Goal: Information Seeking & Learning: Learn about a topic

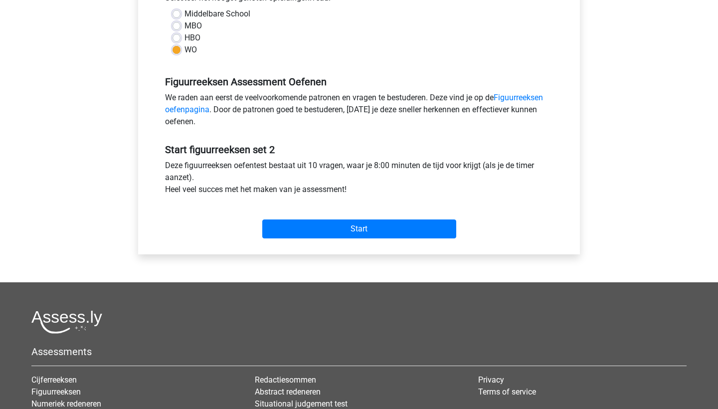
scroll to position [291, 0]
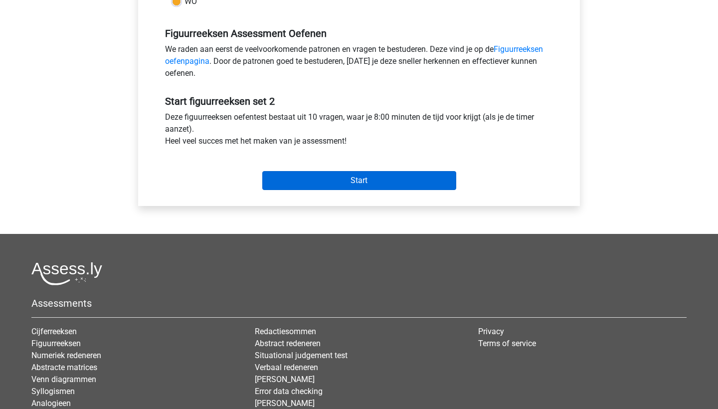
click at [338, 181] on input "Start" at bounding box center [359, 180] width 194 height 19
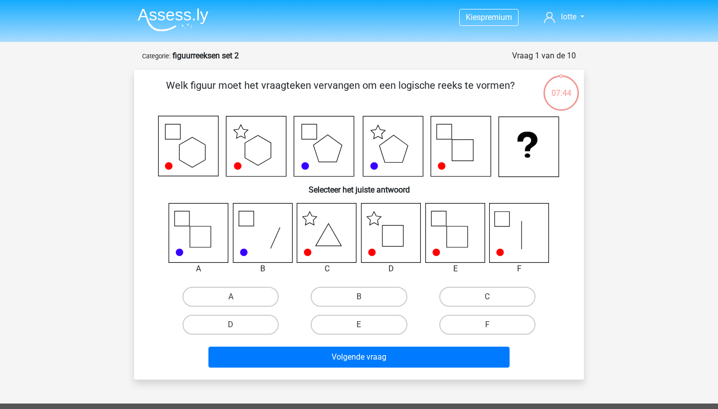
click at [384, 230] on icon at bounding box center [390, 232] width 59 height 59
click at [260, 321] on label "D" at bounding box center [230, 324] width 96 height 20
click at [237, 324] on input "D" at bounding box center [234, 327] width 6 height 6
radio input "true"
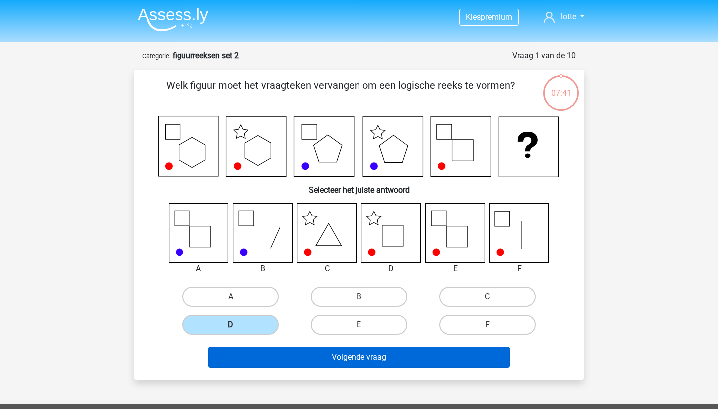
click at [327, 351] on button "Volgende vraag" at bounding box center [358, 356] width 301 height 21
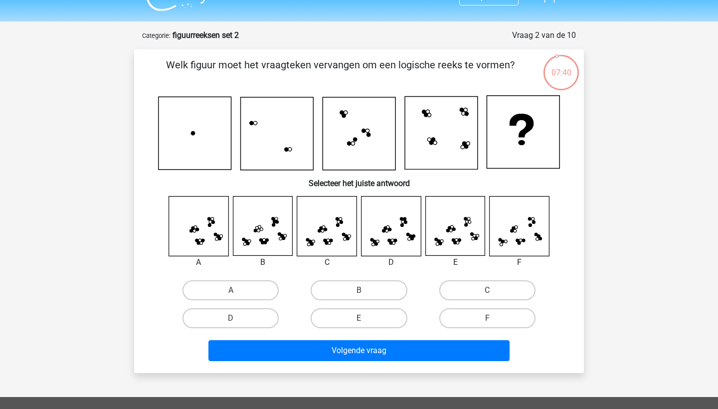
scroll to position [19, 0]
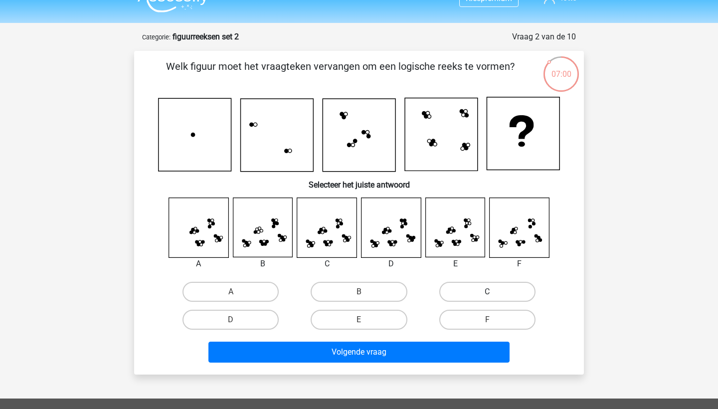
click at [483, 296] on label "C" at bounding box center [487, 292] width 96 height 20
click at [487, 296] on input "C" at bounding box center [490, 295] width 6 height 6
radio input "true"
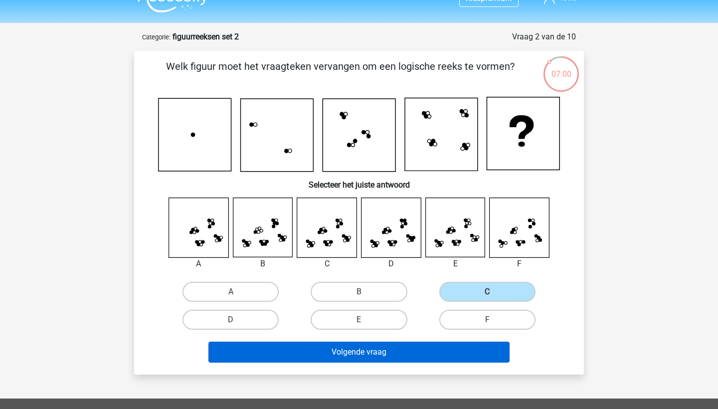
click at [399, 355] on button "Volgende vraag" at bounding box center [358, 351] width 301 height 21
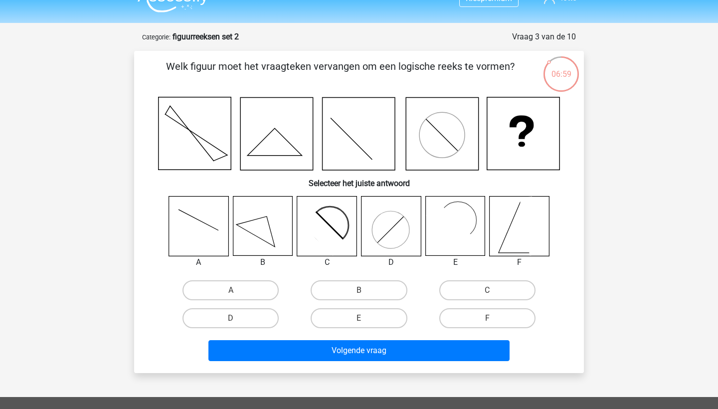
scroll to position [50, 0]
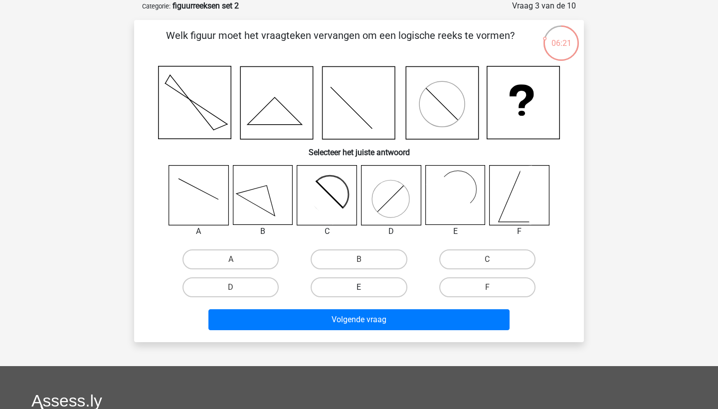
click at [353, 284] on label "E" at bounding box center [358, 287] width 96 height 20
click at [359, 287] on input "E" at bounding box center [362, 290] width 6 height 6
radio input "true"
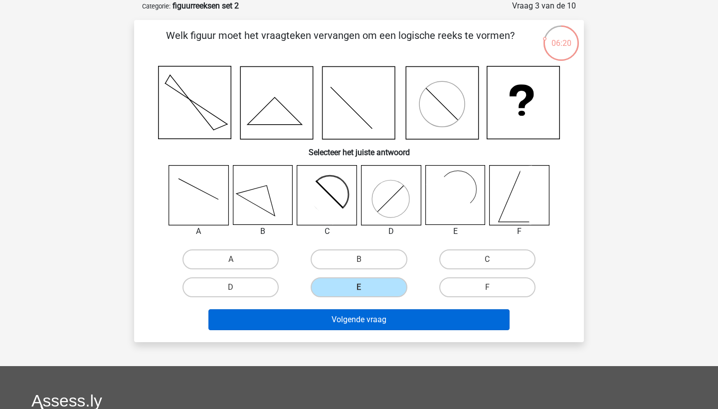
click at [352, 315] on button "Volgende vraag" at bounding box center [358, 319] width 301 height 21
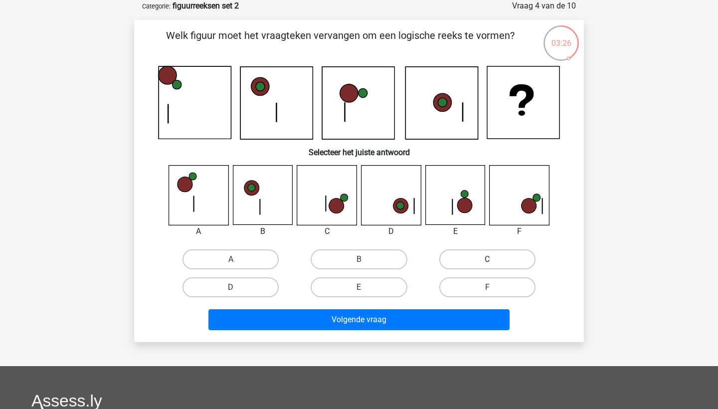
click at [484, 257] on label "C" at bounding box center [487, 259] width 96 height 20
click at [487, 259] on input "C" at bounding box center [490, 262] width 6 height 6
radio input "true"
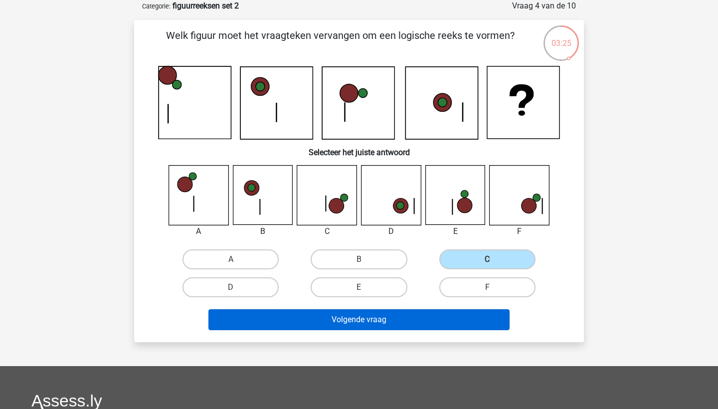
click at [440, 317] on button "Volgende vraag" at bounding box center [358, 319] width 301 height 21
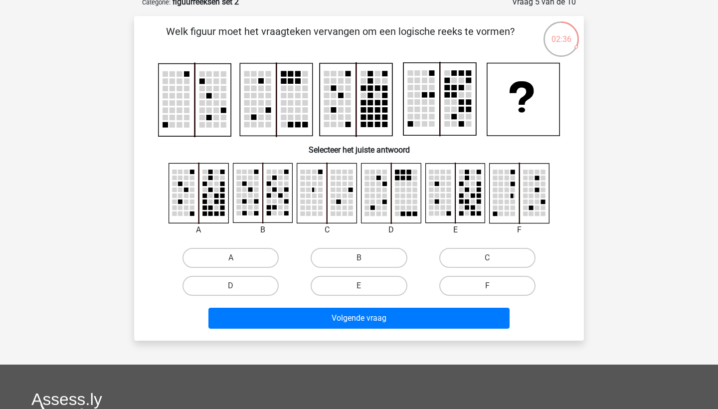
scroll to position [52, 0]
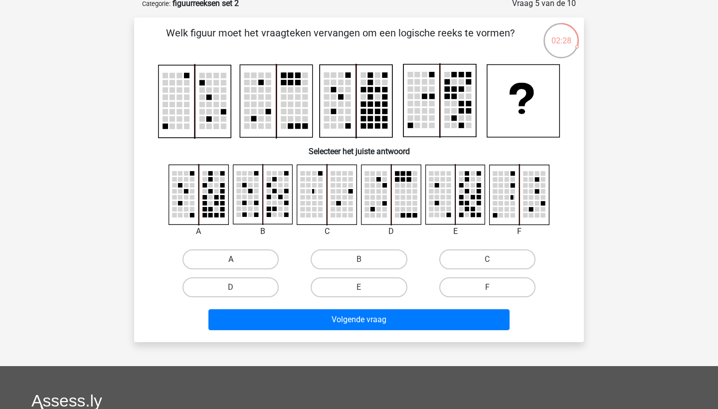
click at [263, 253] on label "A" at bounding box center [230, 259] width 96 height 20
click at [237, 259] on input "A" at bounding box center [234, 262] width 6 height 6
radio input "true"
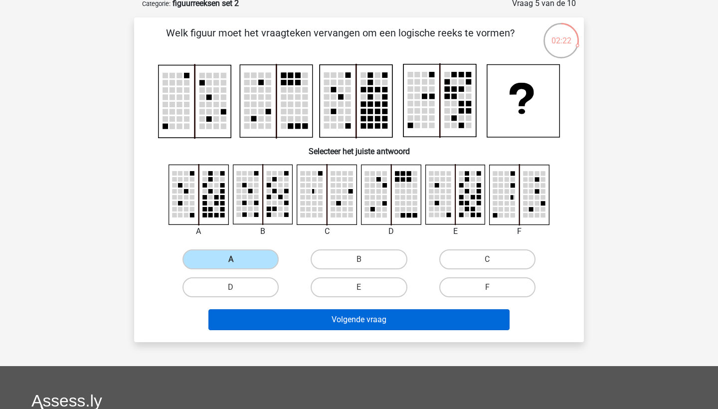
click at [314, 314] on button "Volgende vraag" at bounding box center [358, 319] width 301 height 21
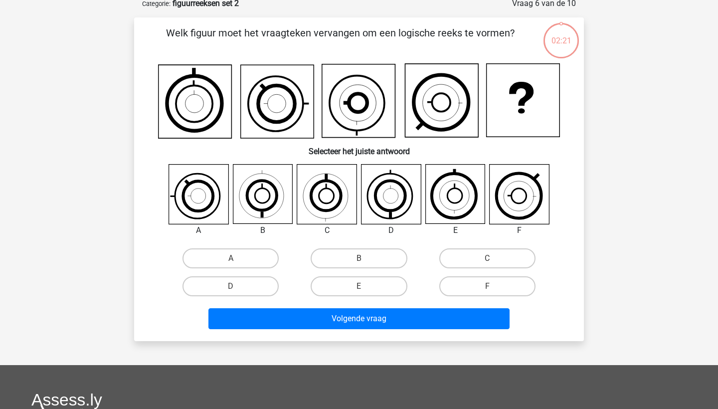
scroll to position [50, 0]
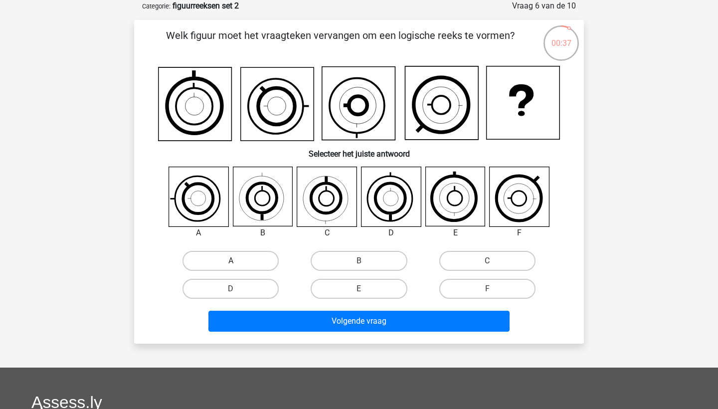
click at [238, 258] on label "A" at bounding box center [230, 261] width 96 height 20
click at [237, 261] on input "A" at bounding box center [234, 264] width 6 height 6
radio input "true"
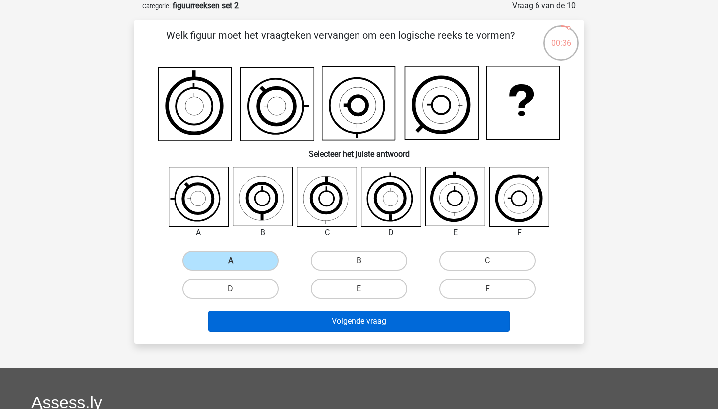
click at [337, 325] on button "Volgende vraag" at bounding box center [358, 320] width 301 height 21
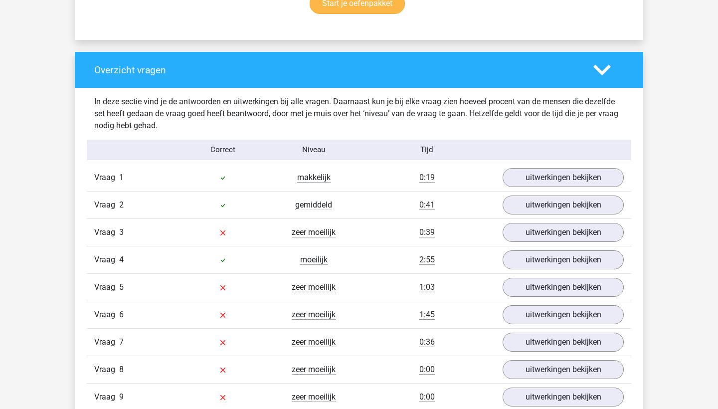
scroll to position [709, 0]
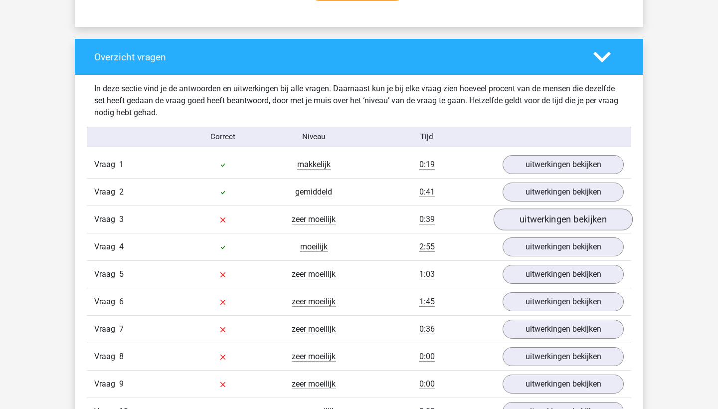
click at [513, 222] on link "uitwerkingen bekijken" at bounding box center [562, 219] width 139 height 22
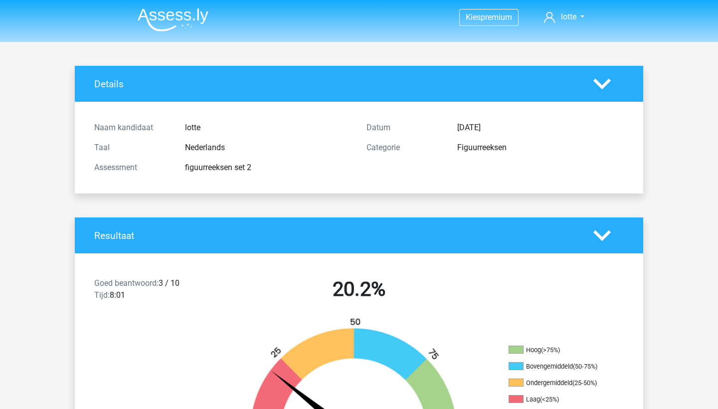
scroll to position [0, 0]
click at [159, 23] on img at bounding box center [173, 19] width 71 height 23
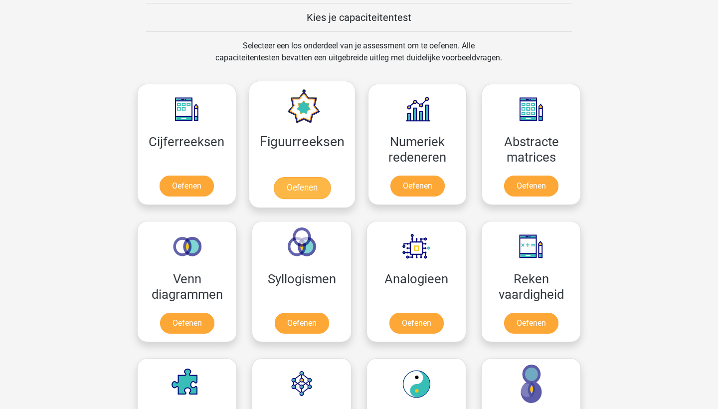
scroll to position [383, 0]
click at [291, 177] on link "Oefenen" at bounding box center [301, 188] width 57 height 22
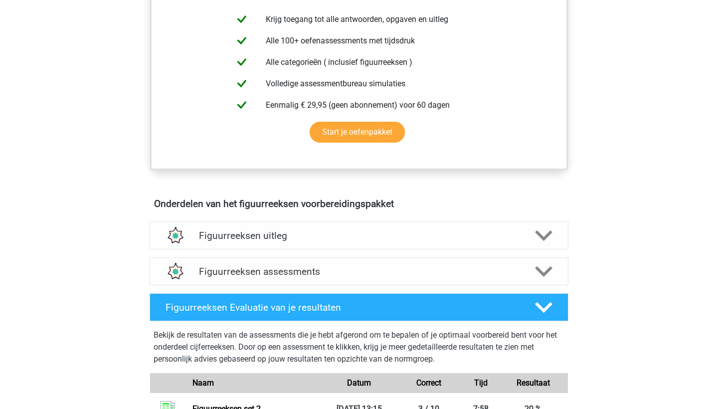
scroll to position [481, 0]
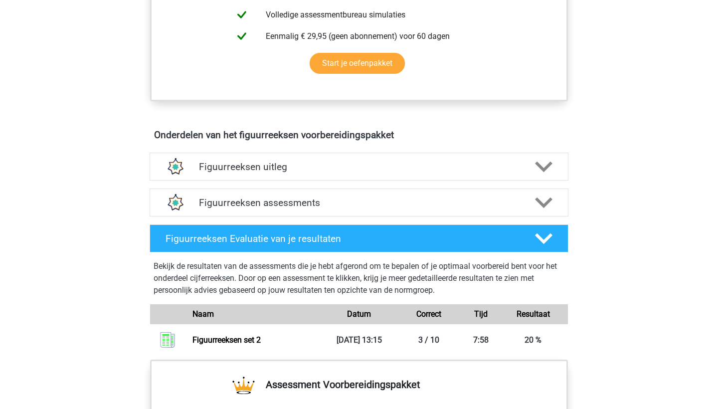
click at [291, 172] on div "Figuurreeksen uitleg" at bounding box center [358, 166] width 419 height 28
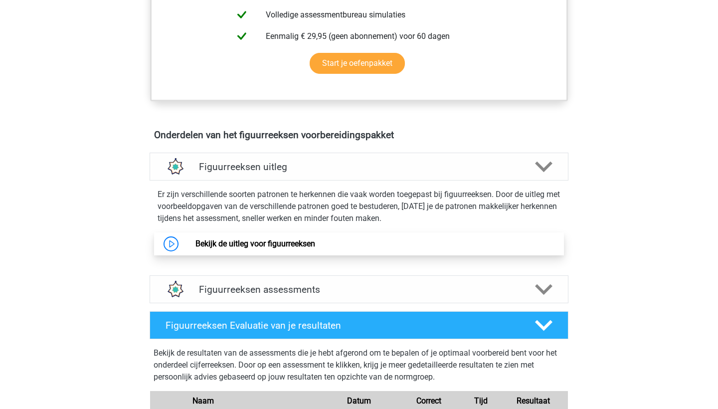
click at [275, 248] on link "Bekijk de uitleg voor figuurreeksen" at bounding box center [255, 243] width 120 height 9
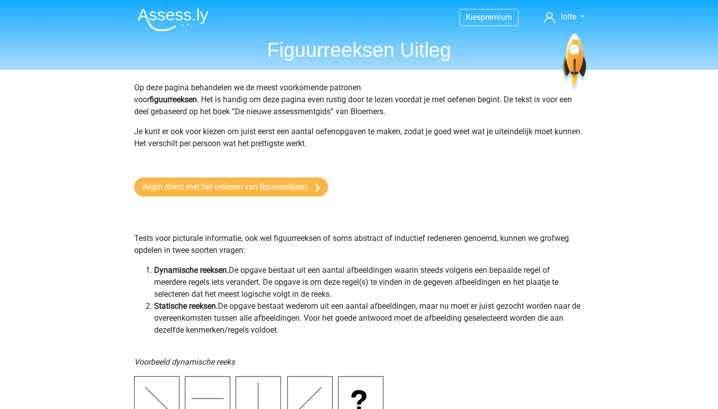
click at [296, 194] on link "Begin direct met het oefenen van figuurreeksen" at bounding box center [231, 186] width 194 height 19
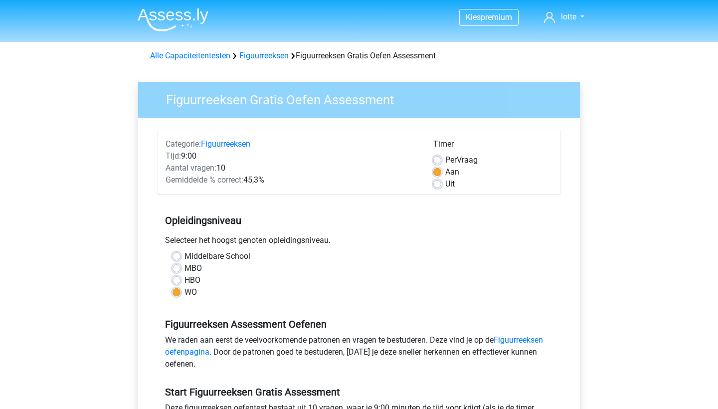
click at [171, 15] on img at bounding box center [173, 19] width 71 height 23
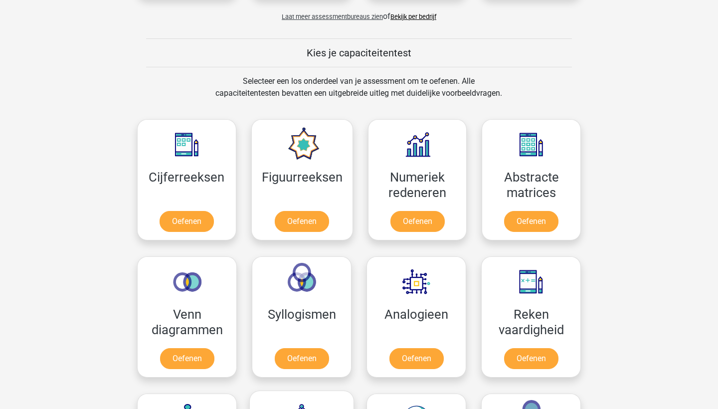
scroll to position [342, 0]
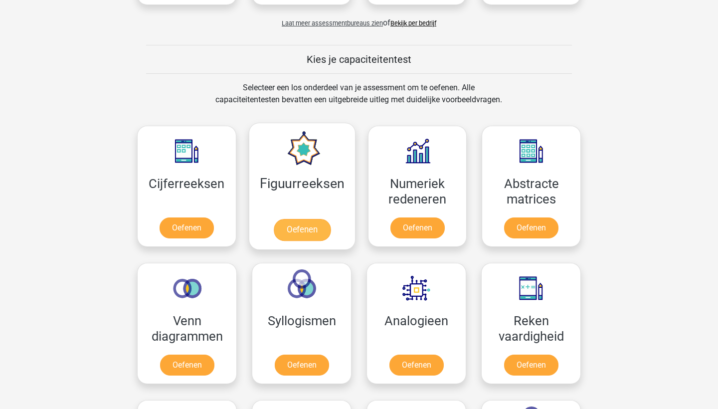
click at [292, 225] on link "Oefenen" at bounding box center [301, 230] width 57 height 22
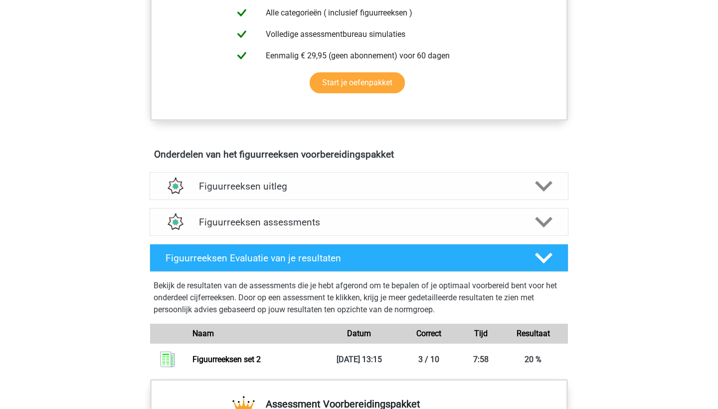
scroll to position [444, 0]
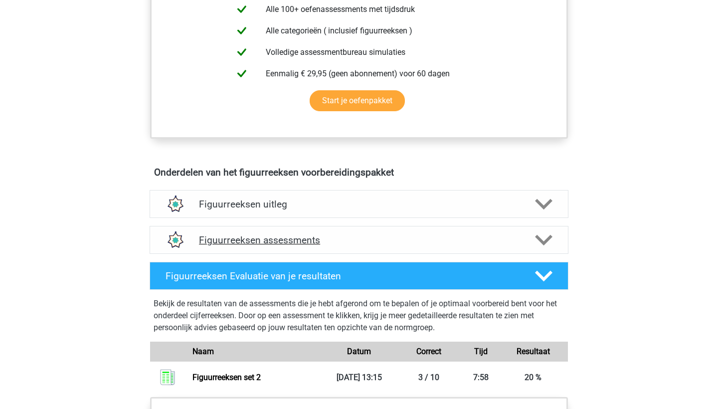
click at [366, 245] on h4 "Figuurreeksen assessments" at bounding box center [359, 239] width 320 height 11
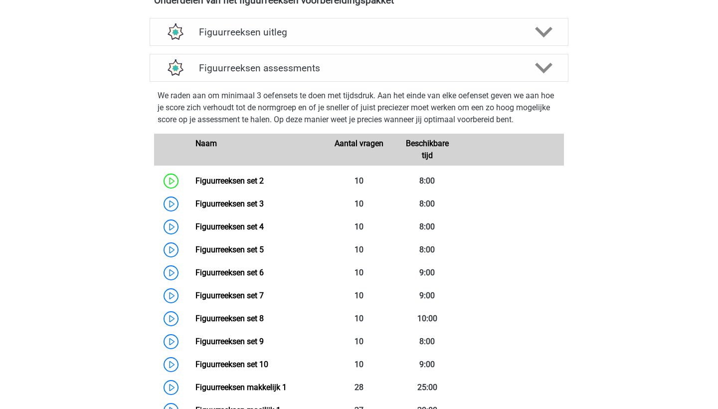
scroll to position [649, 0]
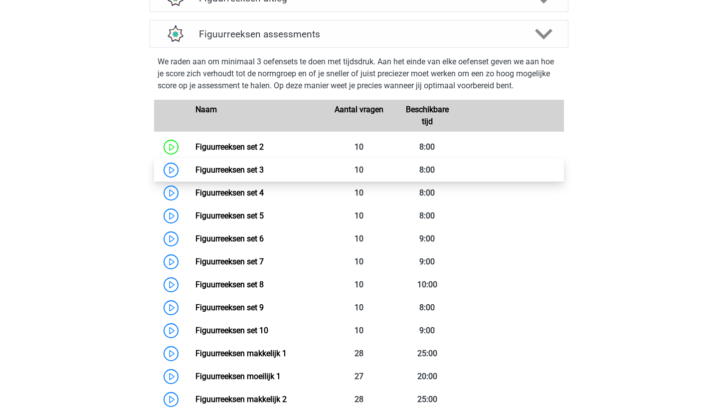
click at [195, 173] on link "Figuurreeksen set 3" at bounding box center [229, 169] width 68 height 9
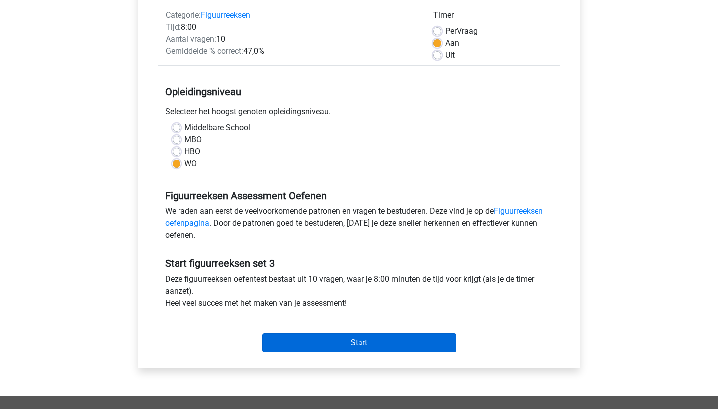
scroll to position [128, 0]
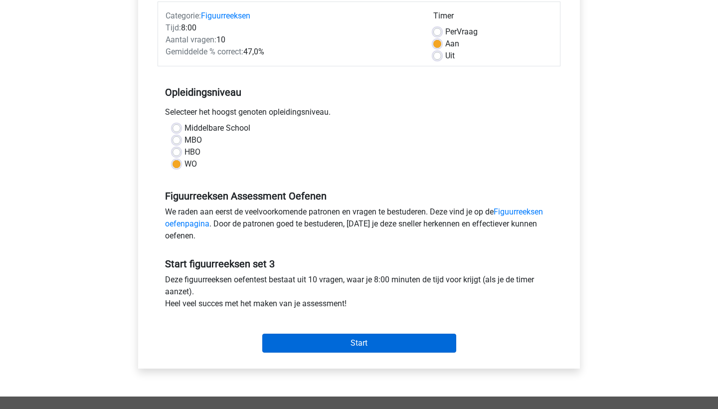
click at [303, 347] on input "Start" at bounding box center [359, 342] width 194 height 19
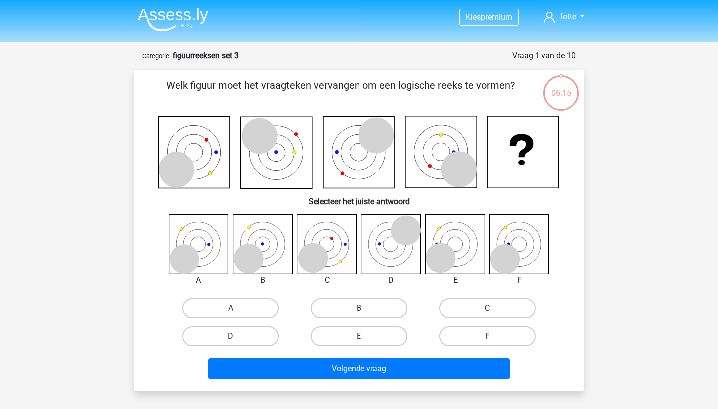
click at [356, 306] on label "B" at bounding box center [358, 308] width 96 height 20
click at [359, 308] on input "B" at bounding box center [362, 311] width 6 height 6
radio input "true"
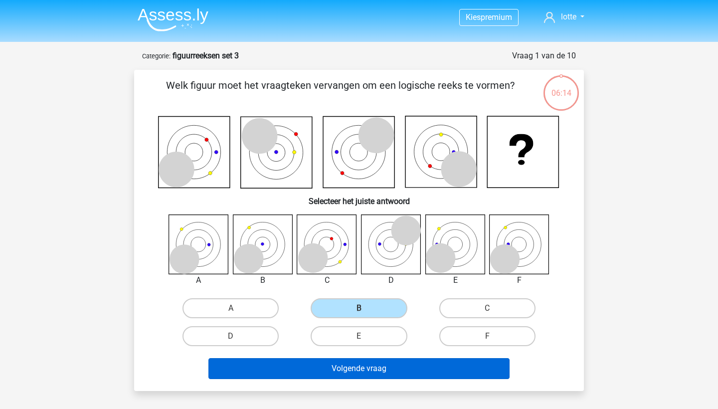
click at [346, 365] on button "Volgende vraag" at bounding box center [358, 368] width 301 height 21
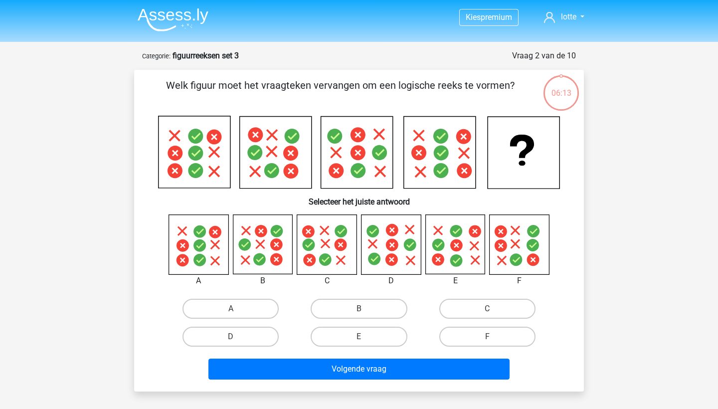
scroll to position [50, 0]
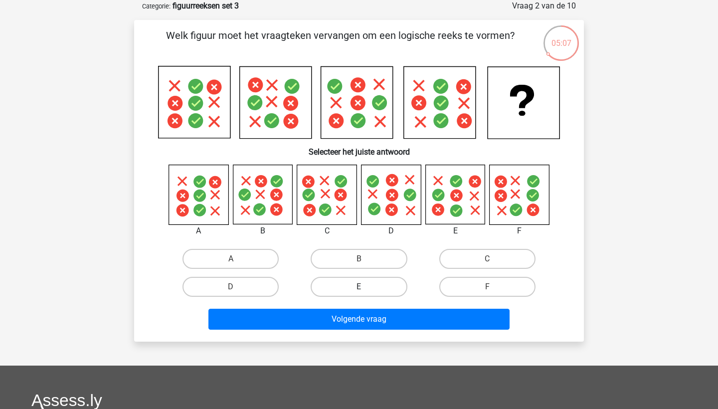
click at [374, 294] on label "E" at bounding box center [358, 287] width 96 height 20
click at [365, 293] on input "E" at bounding box center [362, 290] width 6 height 6
radio input "true"
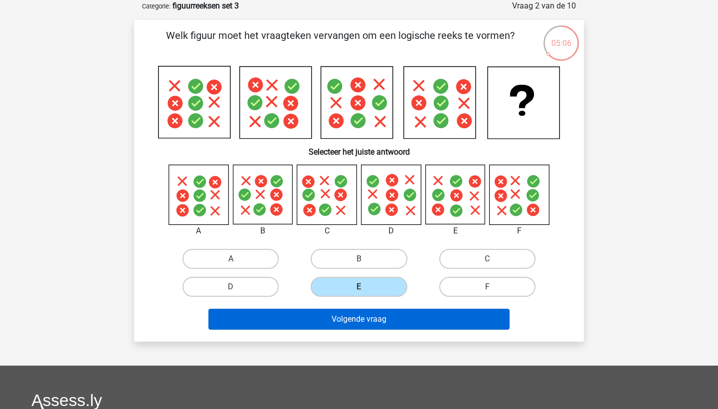
click at [383, 318] on button "Volgende vraag" at bounding box center [358, 318] width 301 height 21
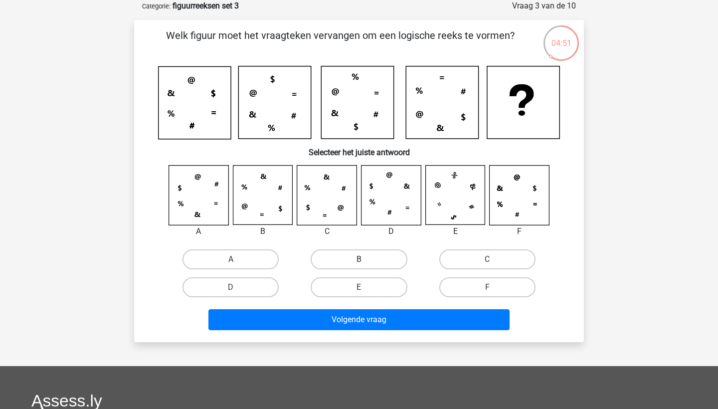
click at [351, 262] on label "B" at bounding box center [358, 259] width 96 height 20
click at [359, 262] on input "B" at bounding box center [362, 262] width 6 height 6
radio input "true"
click at [352, 333] on div "Volgende vraag" at bounding box center [358, 321] width 385 height 25
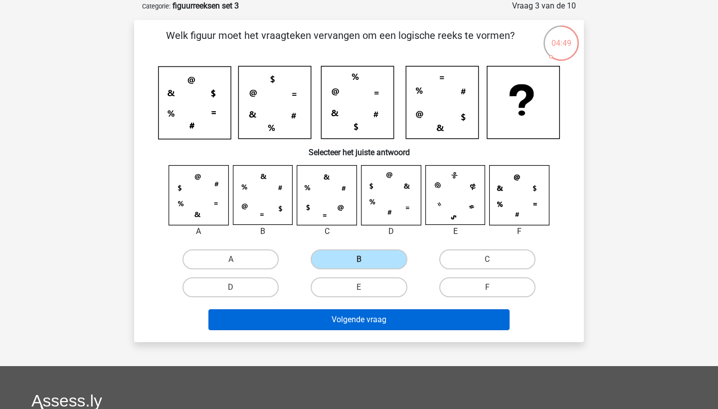
click at [349, 325] on button "Volgende vraag" at bounding box center [358, 319] width 301 height 21
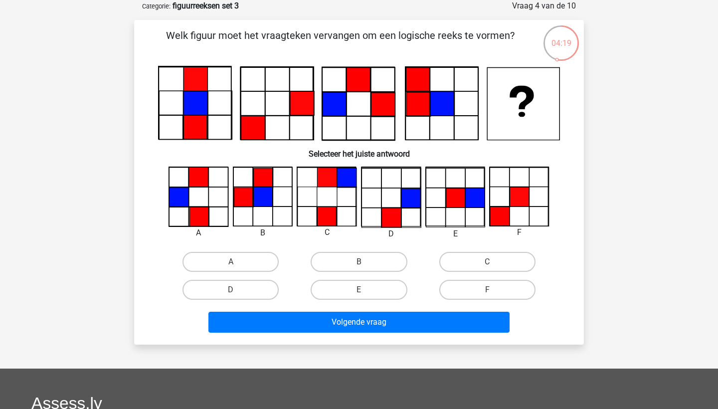
click at [349, 325] on button "Volgende vraag" at bounding box center [358, 321] width 301 height 21
click at [299, 260] on div "B" at bounding box center [358, 262] width 120 height 20
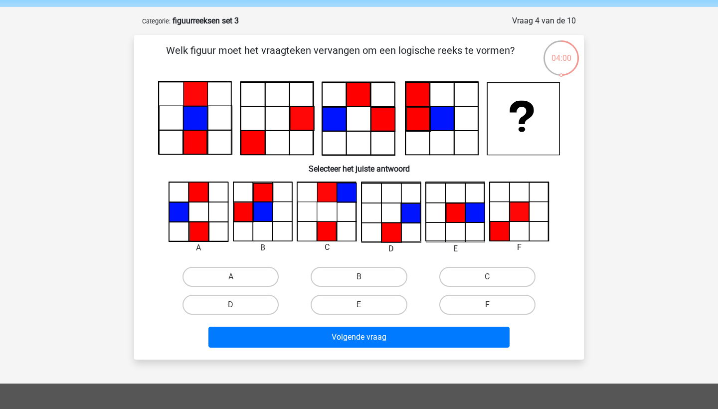
scroll to position [63, 0]
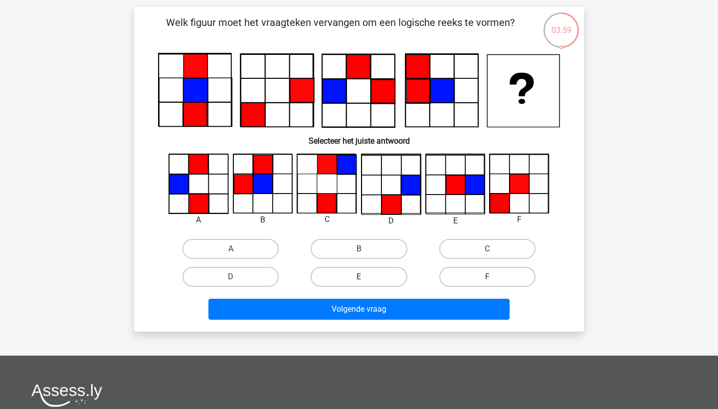
click at [353, 287] on label "E" at bounding box center [358, 277] width 96 height 20
click at [359, 283] on input "E" at bounding box center [362, 280] width 6 height 6
radio input "true"
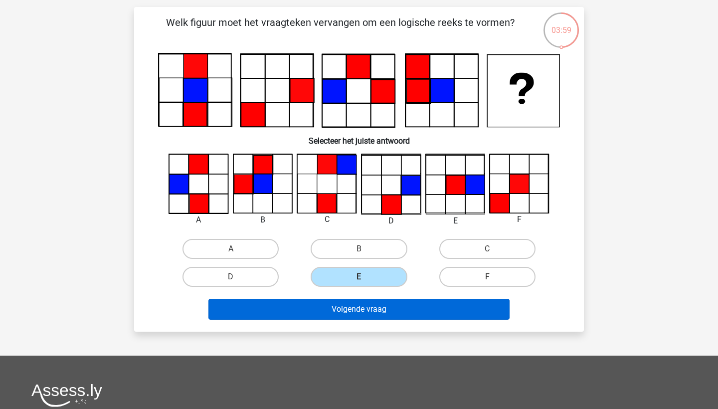
click at [355, 313] on button "Volgende vraag" at bounding box center [358, 308] width 301 height 21
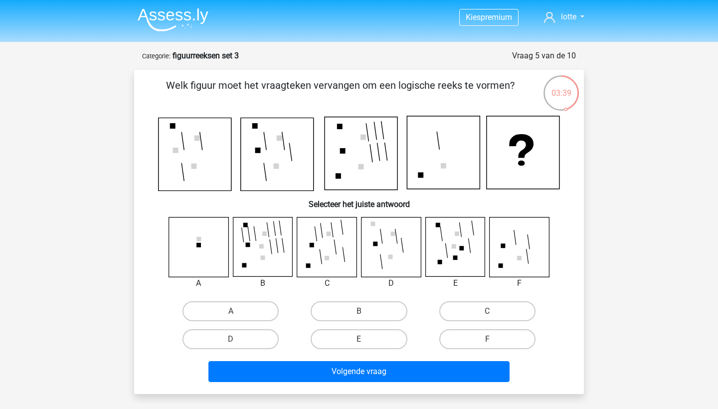
scroll to position [0, 0]
click at [156, 26] on img at bounding box center [173, 19] width 71 height 23
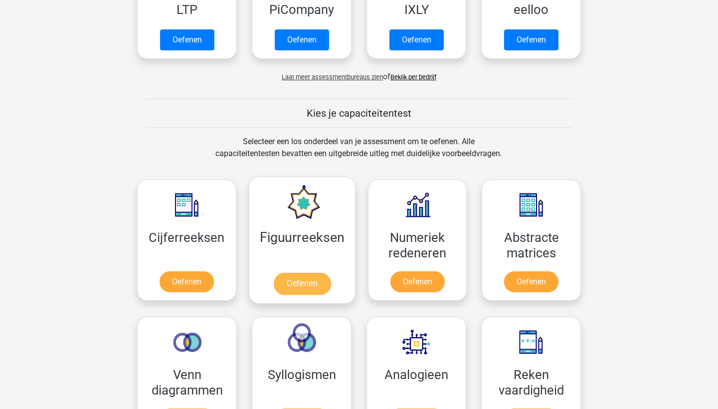
scroll to position [293, 0]
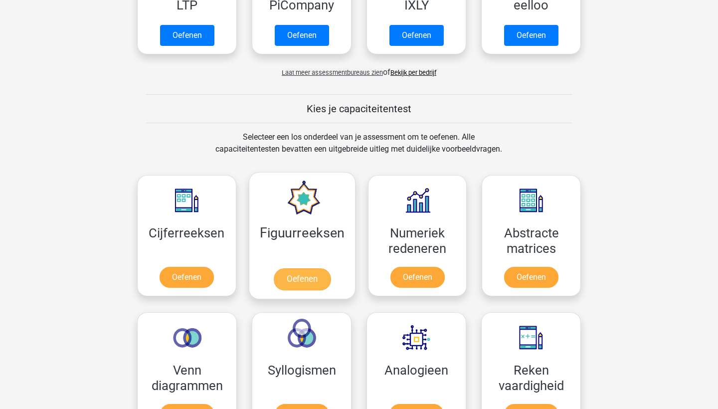
click at [314, 282] on link "Oefenen" at bounding box center [301, 279] width 57 height 22
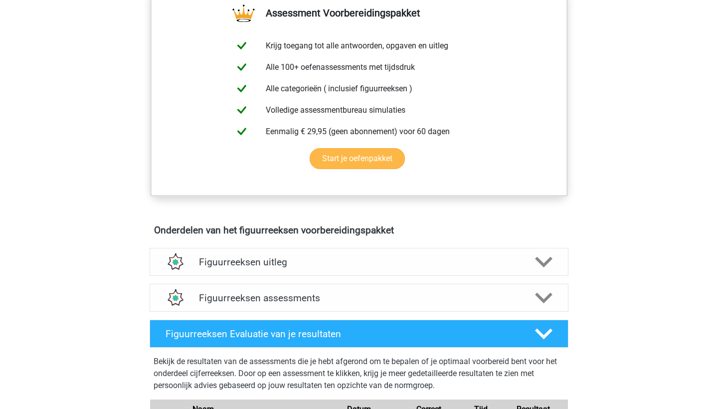
scroll to position [401, 0]
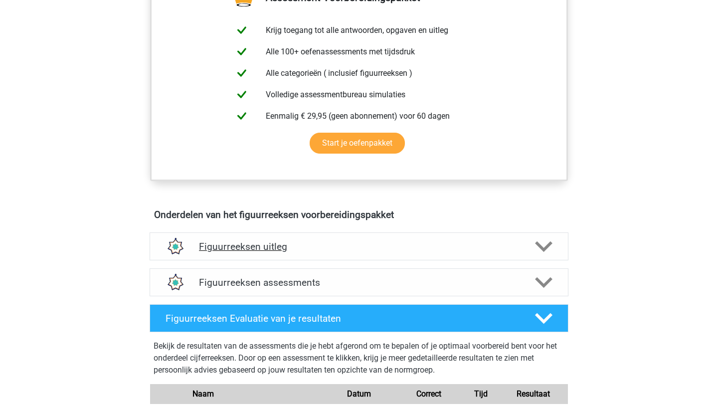
click at [317, 252] on h4 "Figuurreeksen uitleg" at bounding box center [359, 246] width 320 height 11
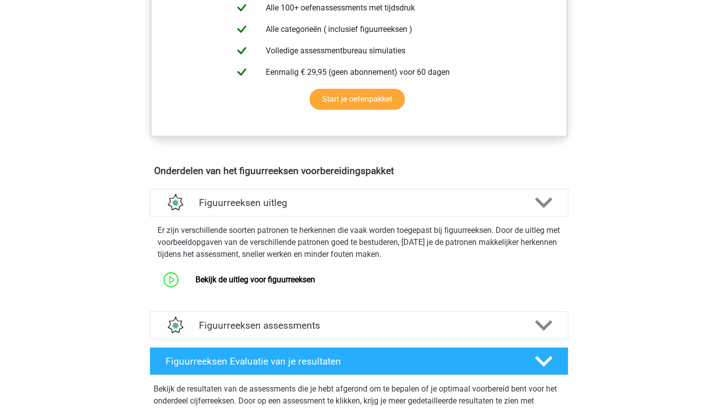
scroll to position [483, 0]
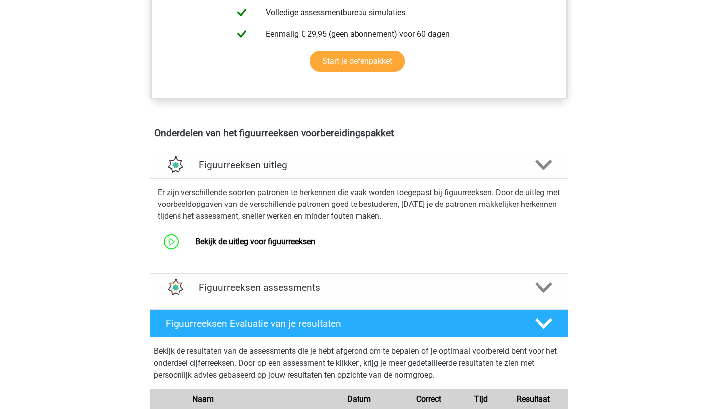
click at [310, 264] on div "Er zijn verschillende soorten patronen te herkennen die vaak worden toegepast b…" at bounding box center [359, 221] width 427 height 87
click at [305, 287] on h4 "Figuurreeksen assessments" at bounding box center [359, 287] width 320 height 11
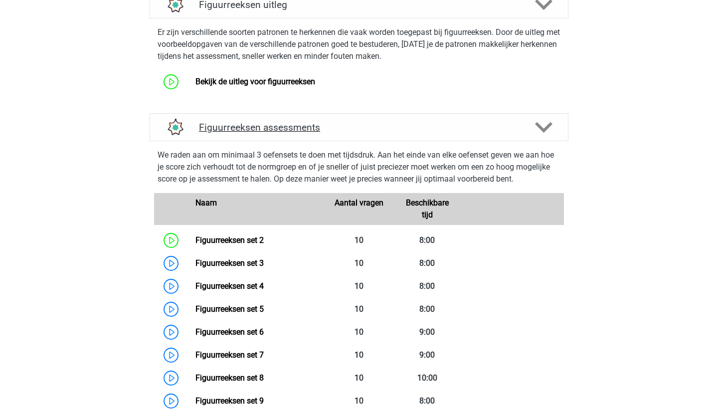
scroll to position [675, 0]
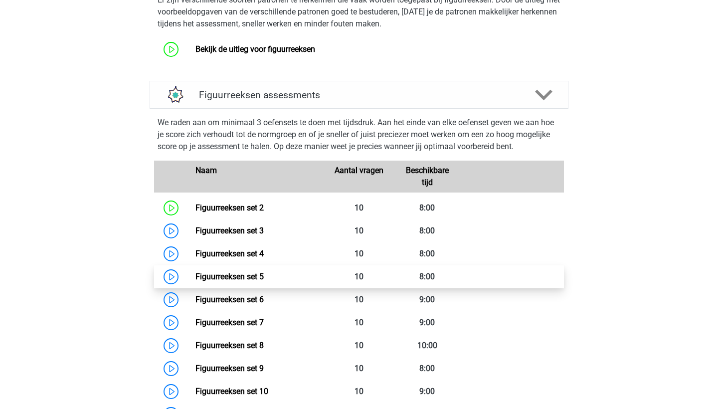
click at [225, 272] on link "Figuurreeksen set 5" at bounding box center [229, 276] width 68 height 9
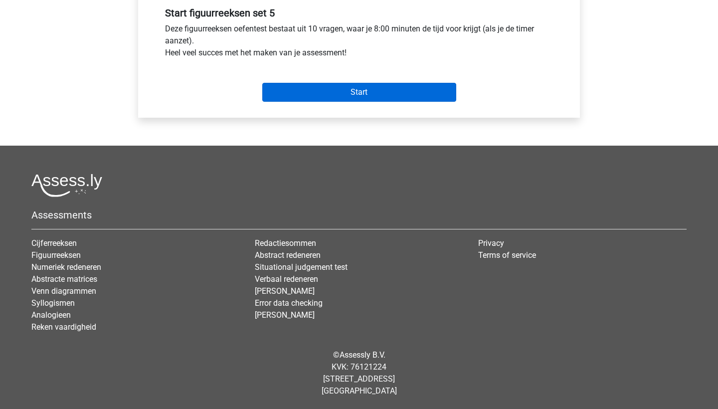
scroll to position [379, 0]
click at [343, 88] on input "Start" at bounding box center [359, 92] width 194 height 19
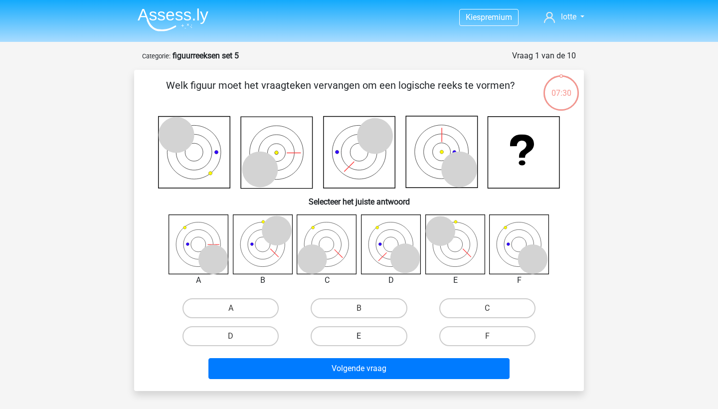
click at [357, 334] on label "E" at bounding box center [358, 336] width 96 height 20
click at [359, 336] on input "E" at bounding box center [362, 339] width 6 height 6
radio input "true"
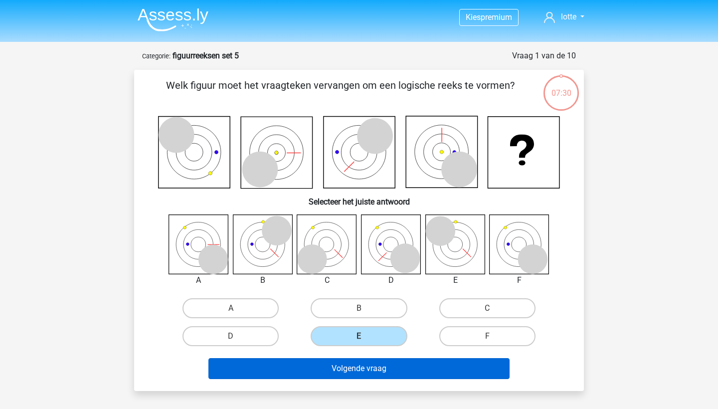
click at [351, 366] on button "Volgende vraag" at bounding box center [358, 368] width 301 height 21
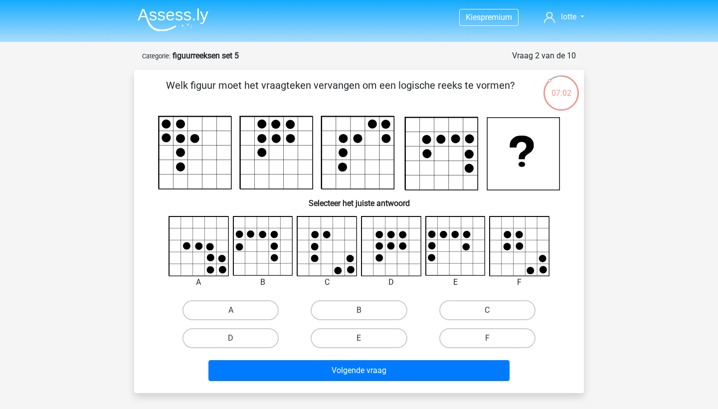
click at [189, 19] on img at bounding box center [173, 19] width 71 height 23
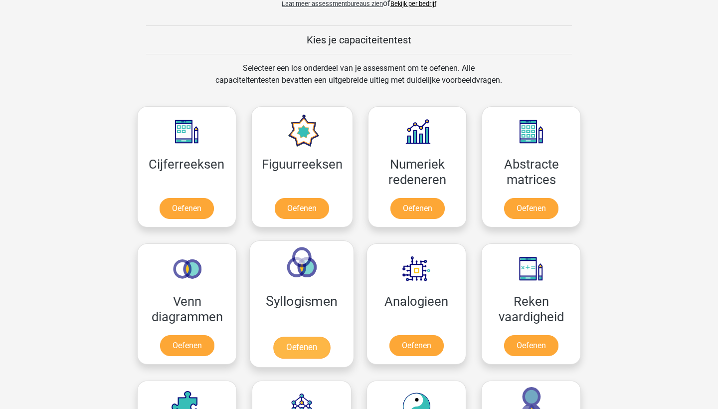
scroll to position [362, 0]
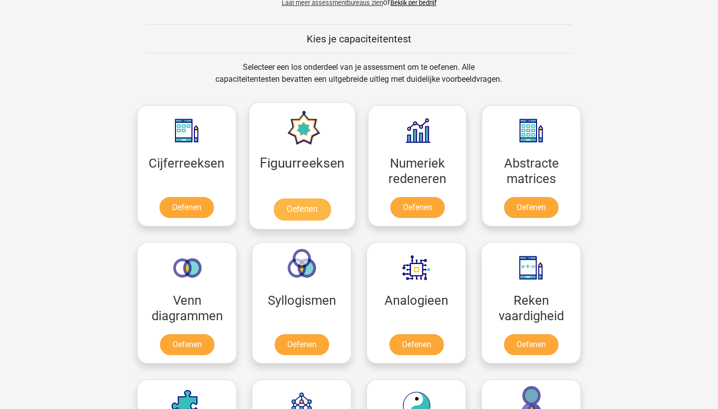
click at [305, 198] on link "Oefenen" at bounding box center [301, 209] width 57 height 22
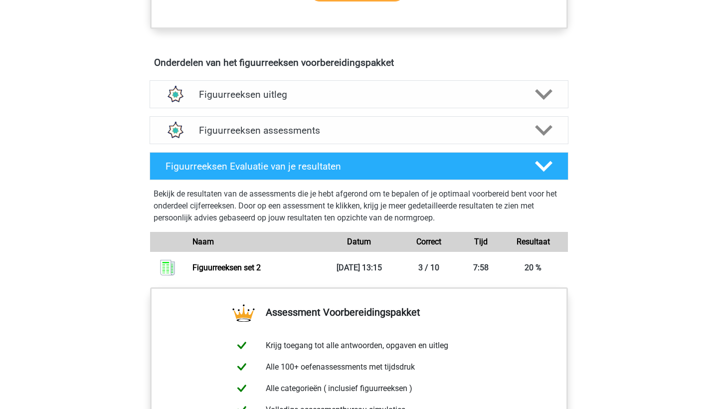
scroll to position [553, 0]
click at [338, 100] on div "Figuurreeksen uitleg" at bounding box center [358, 94] width 419 height 28
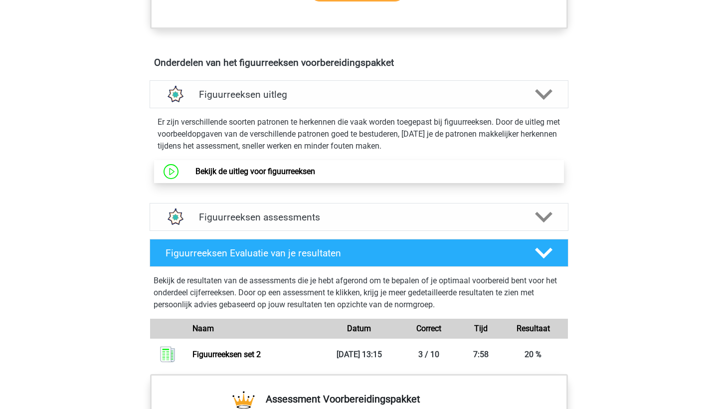
click at [264, 176] on link "Bekijk de uitleg voor figuurreeksen" at bounding box center [255, 170] width 120 height 9
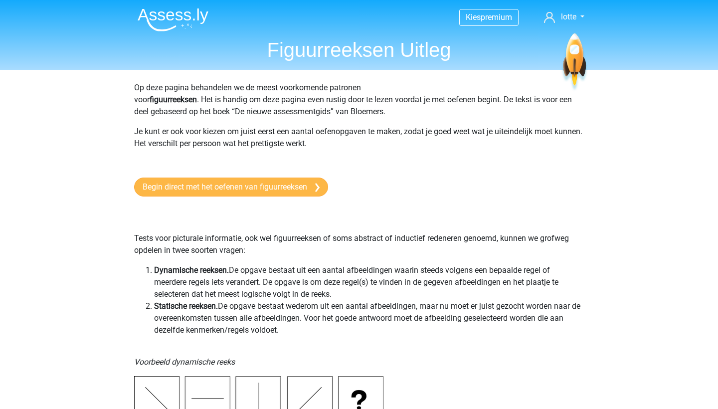
click at [231, 186] on link "Begin direct met het oefenen van figuurreeksen" at bounding box center [231, 186] width 194 height 19
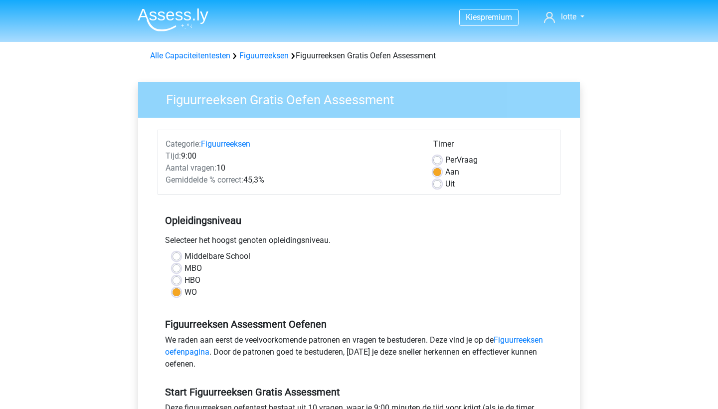
scroll to position [250, 0]
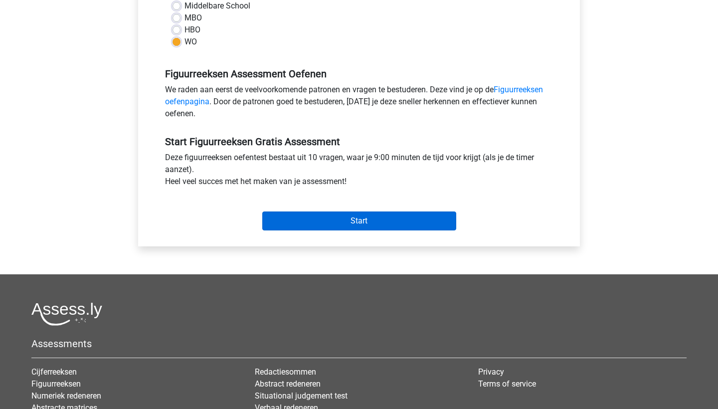
click at [318, 218] on input "Start" at bounding box center [359, 220] width 194 height 19
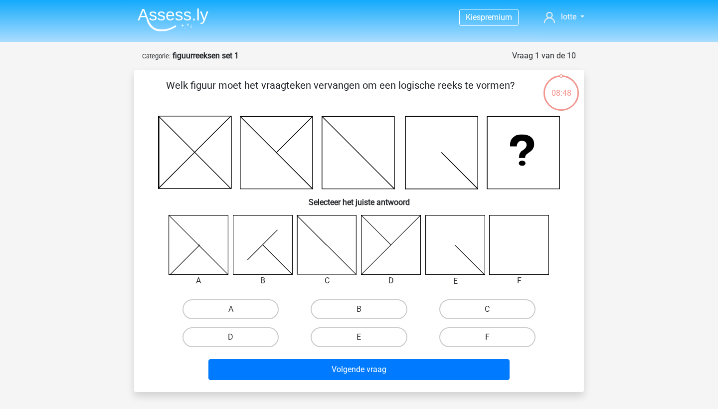
click at [476, 331] on label "F" at bounding box center [487, 337] width 96 height 20
click at [487, 337] on input "F" at bounding box center [490, 340] width 6 height 6
radio input "true"
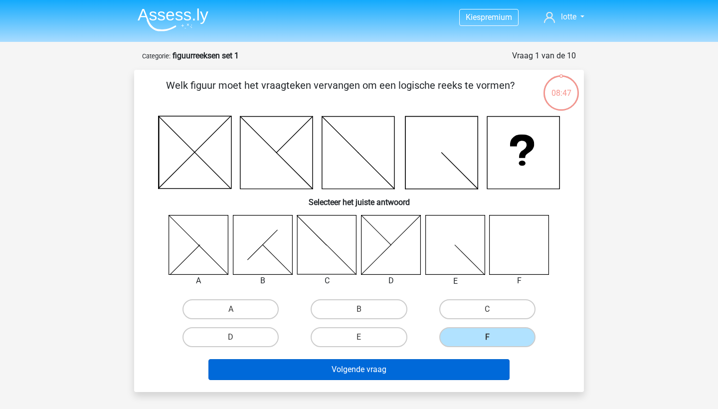
click at [441, 374] on button "Volgende vraag" at bounding box center [358, 369] width 301 height 21
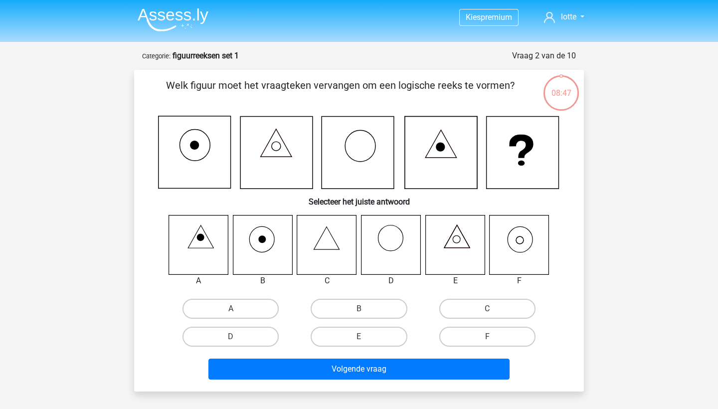
scroll to position [50, 0]
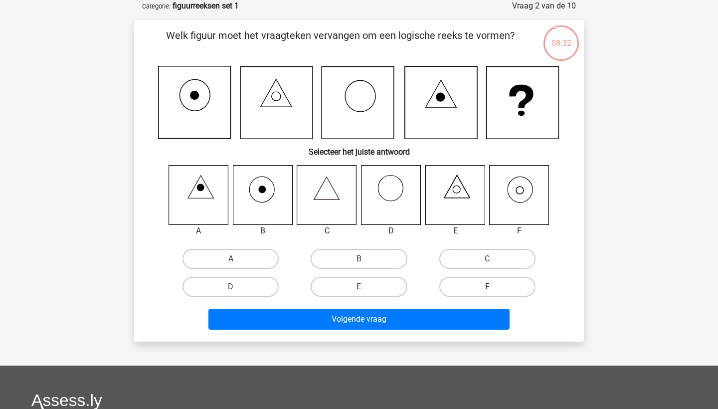
click at [498, 282] on label "F" at bounding box center [487, 287] width 96 height 20
click at [493, 287] on input "F" at bounding box center [490, 290] width 6 height 6
radio input "true"
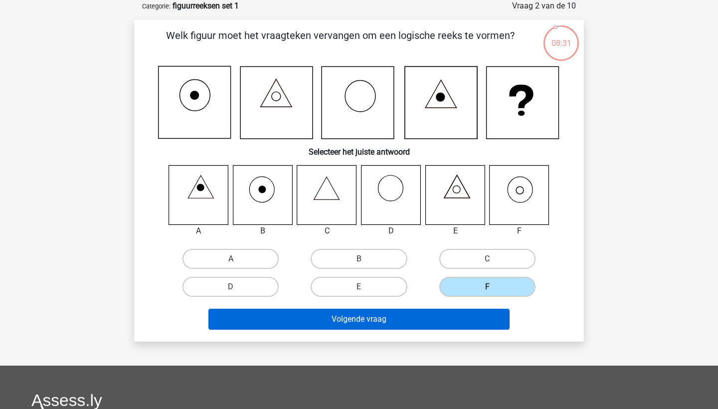
click at [464, 323] on button "Volgende vraag" at bounding box center [358, 318] width 301 height 21
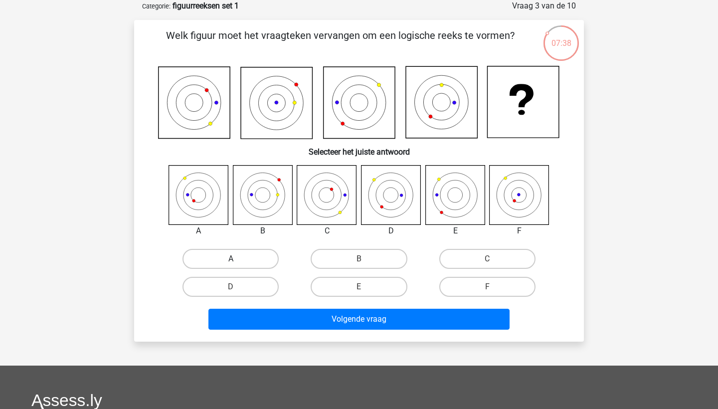
click at [240, 256] on label "A" at bounding box center [230, 259] width 96 height 20
click at [237, 259] on input "A" at bounding box center [234, 262] width 6 height 6
radio input "true"
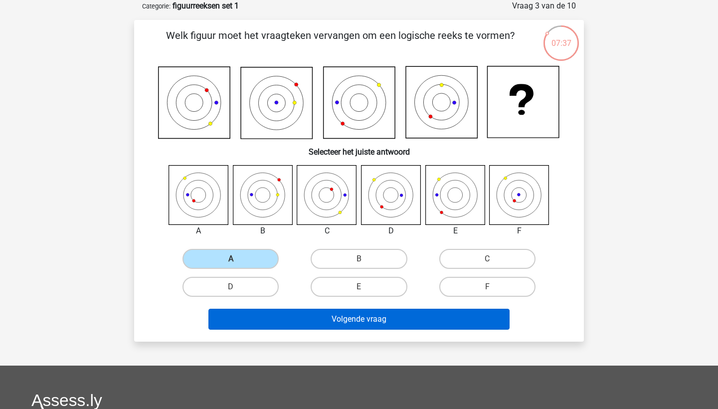
click at [315, 320] on button "Volgende vraag" at bounding box center [358, 318] width 301 height 21
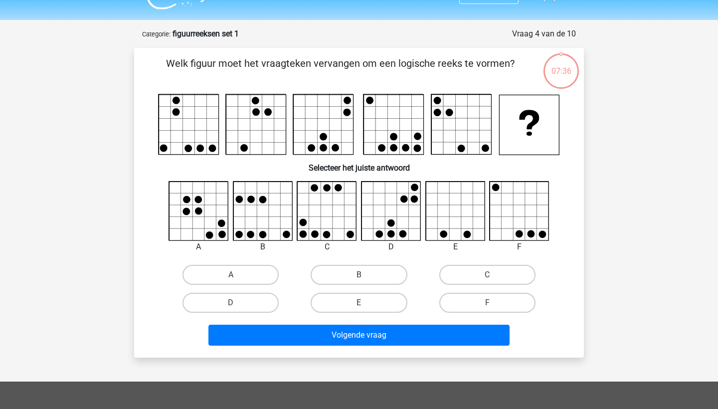
scroll to position [15, 0]
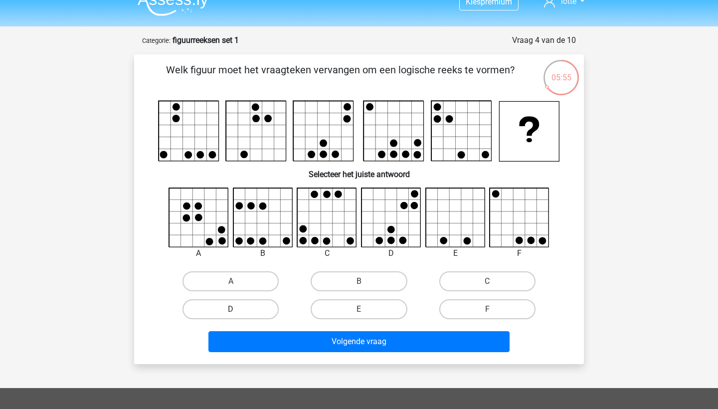
click at [241, 314] on label "D" at bounding box center [230, 309] width 96 height 20
click at [237, 314] on input "D" at bounding box center [234, 312] width 6 height 6
radio input "true"
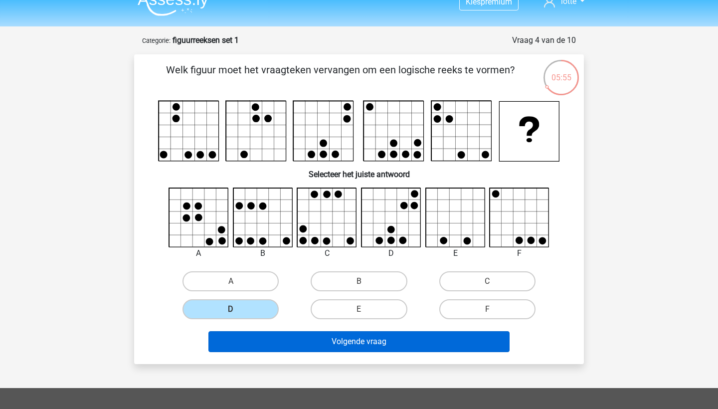
click at [273, 346] on button "Volgende vraag" at bounding box center [358, 341] width 301 height 21
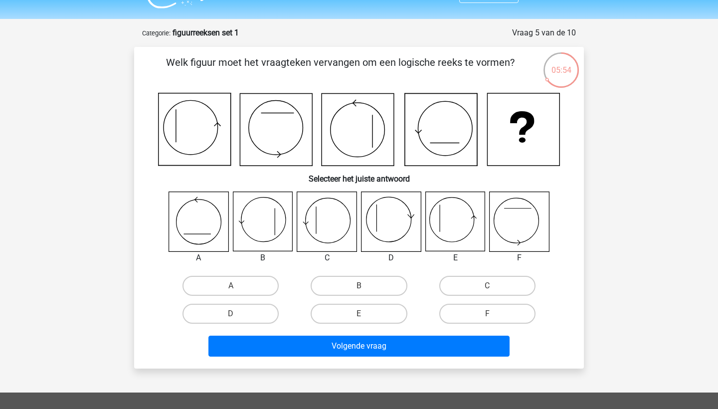
scroll to position [22, 0]
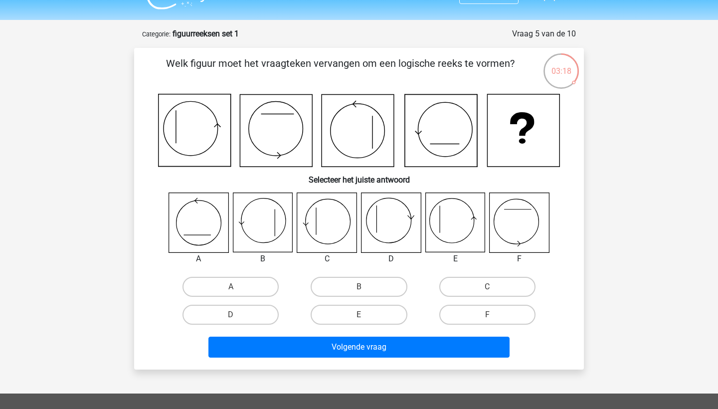
click at [608, 182] on div "Kies premium lotte lottehenny@icloud.com" at bounding box center [359, 317] width 718 height 678
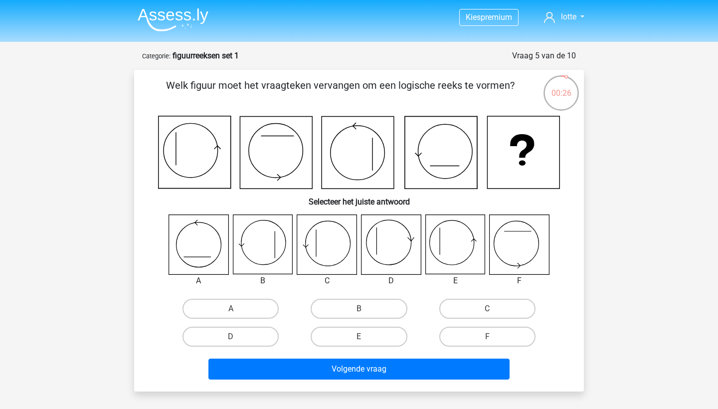
scroll to position [0, 0]
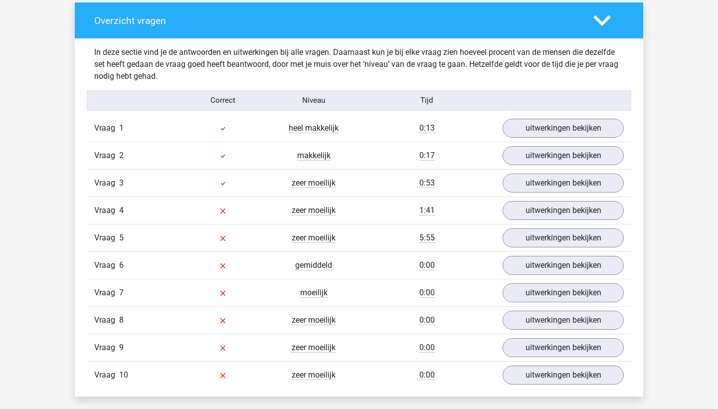
scroll to position [752, 0]
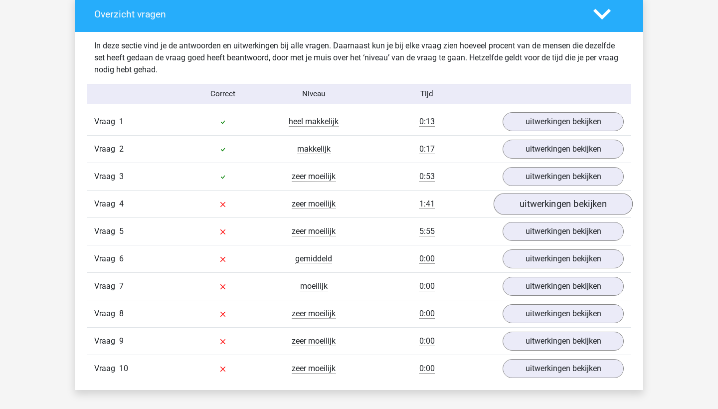
click at [522, 197] on link "uitwerkingen bekijken" at bounding box center [562, 204] width 139 height 22
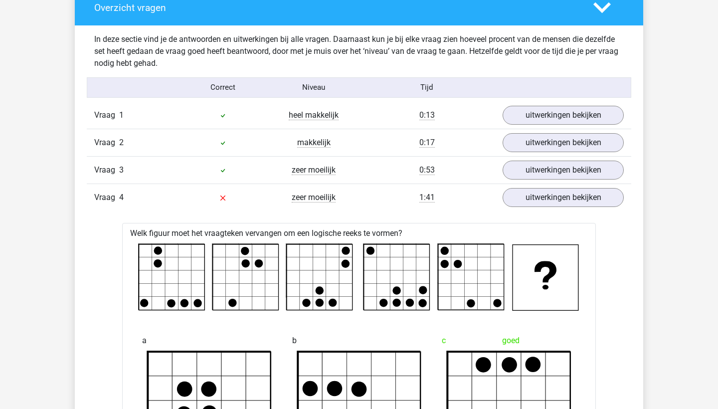
scroll to position [759, 0]
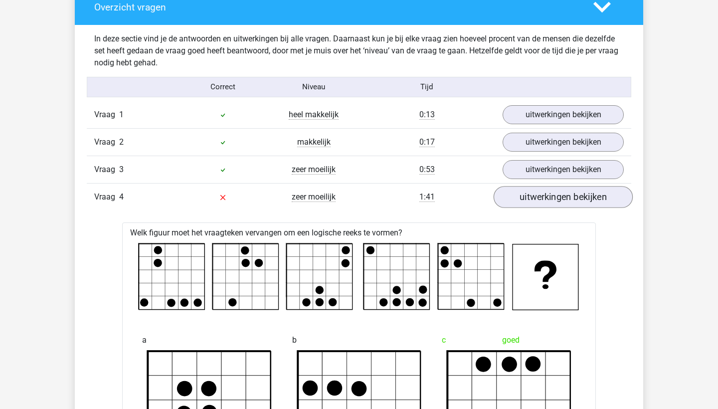
click at [534, 203] on link "uitwerkingen bekijken" at bounding box center [562, 197] width 139 height 22
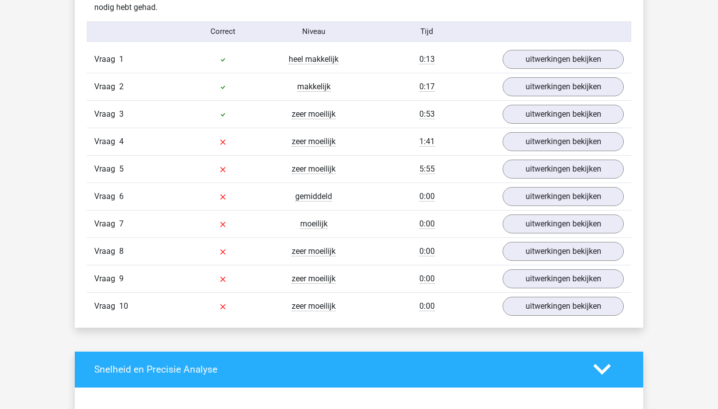
scroll to position [827, 0]
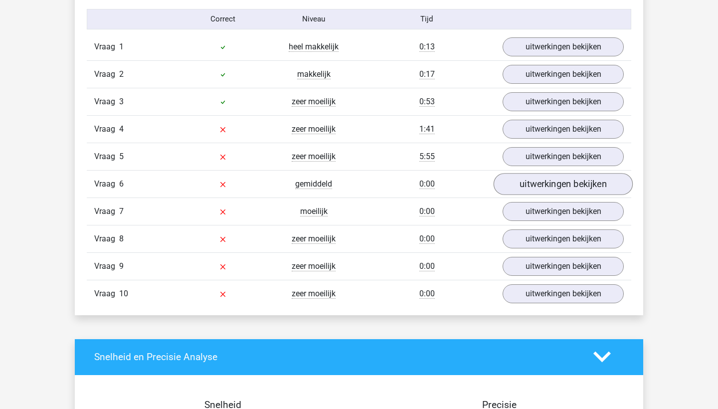
click at [550, 189] on link "uitwerkingen bekijken" at bounding box center [562, 184] width 139 height 22
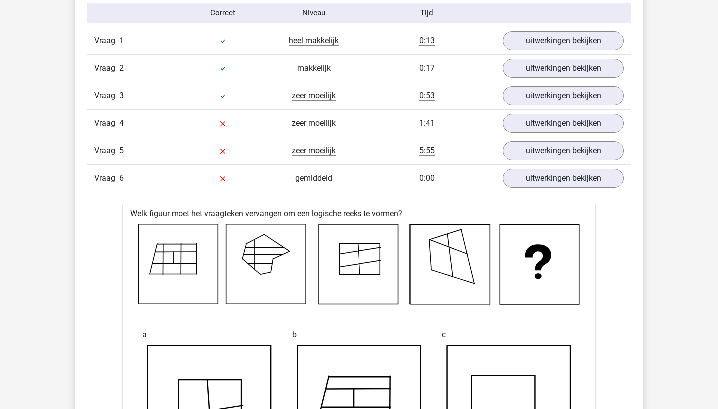
scroll to position [832, 0]
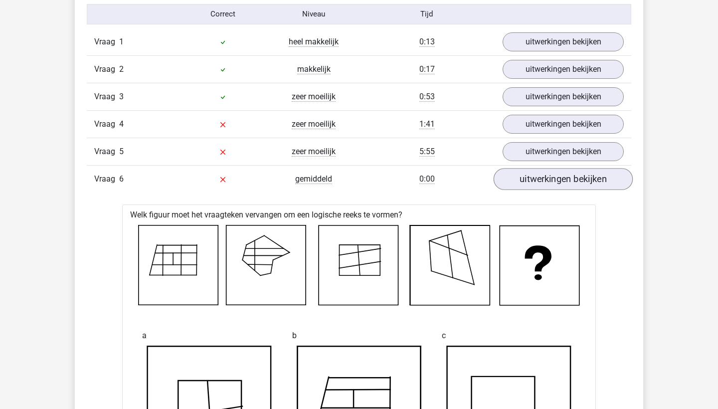
click at [549, 181] on link "uitwerkingen bekijken" at bounding box center [562, 179] width 139 height 22
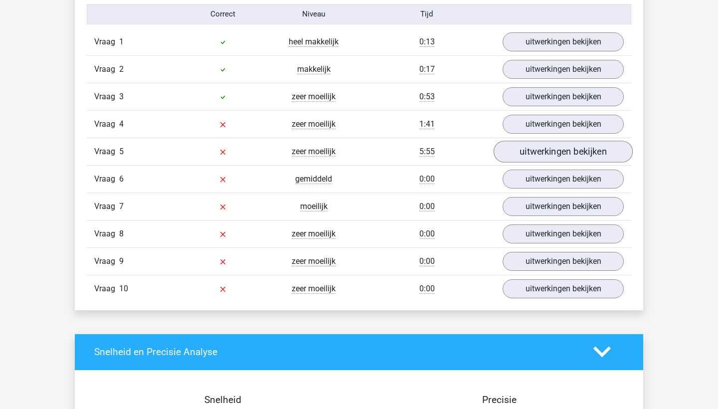
click at [508, 152] on link "uitwerkingen bekijken" at bounding box center [562, 152] width 139 height 22
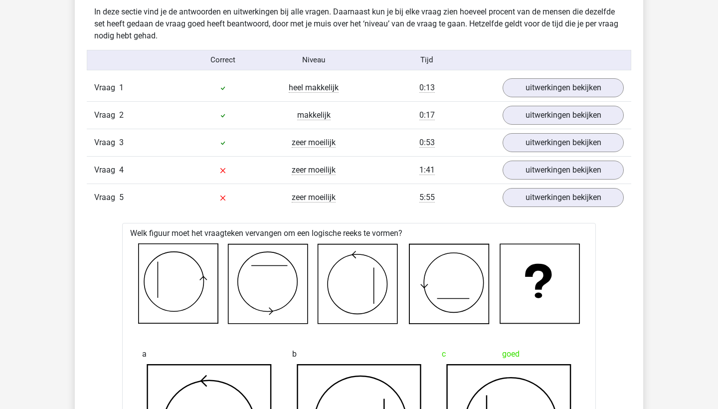
scroll to position [786, 0]
click at [536, 179] on link "uitwerkingen bekijken" at bounding box center [562, 169] width 139 height 22
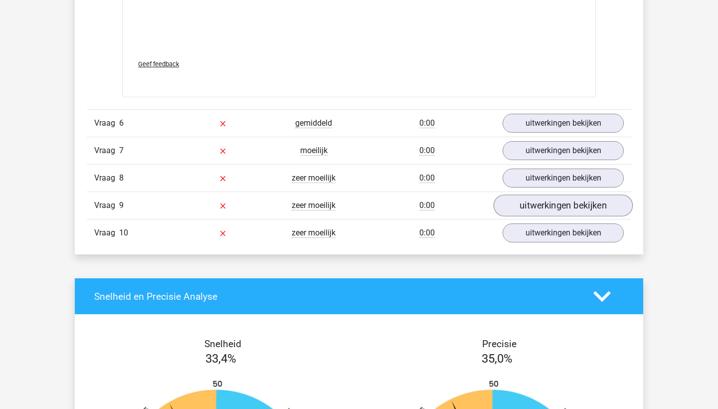
click at [542, 211] on link "uitwerkingen bekijken" at bounding box center [562, 206] width 139 height 22
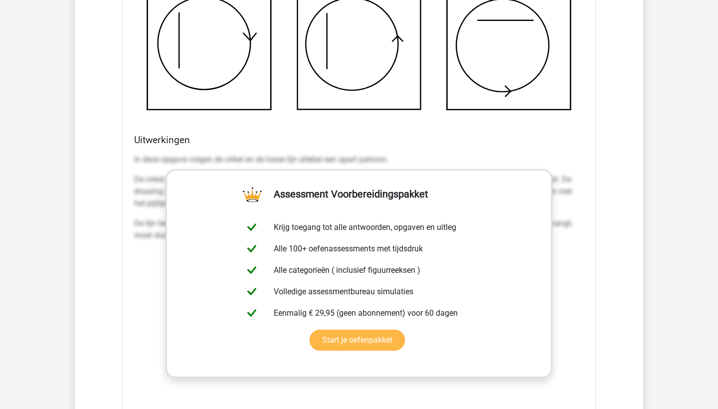
scroll to position [1936, 0]
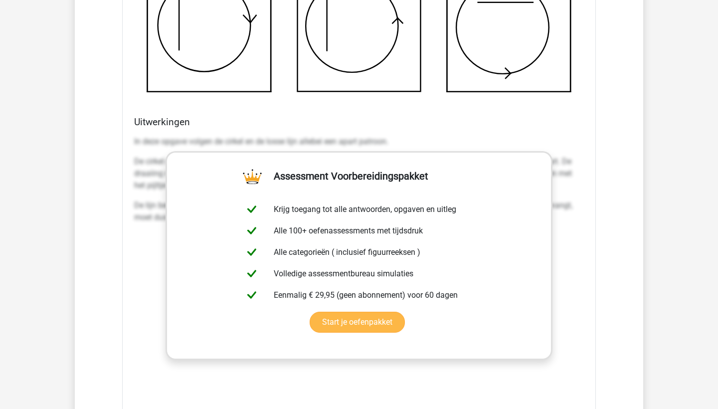
click at [369, 323] on link "Start je oefenpakket" at bounding box center [356, 321] width 95 height 21
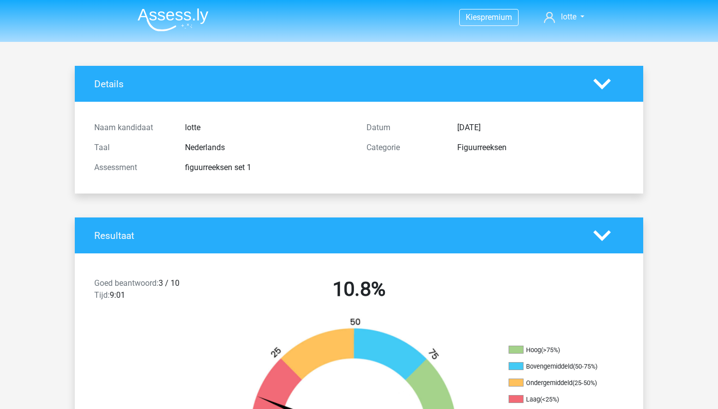
scroll to position [0, 0]
click at [196, 13] on img at bounding box center [173, 19] width 71 height 23
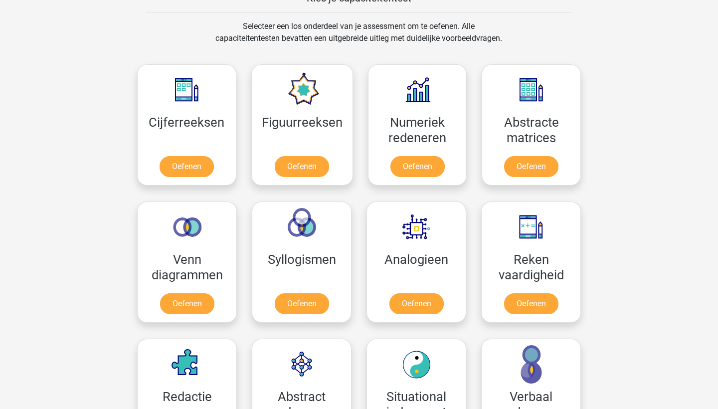
scroll to position [355, 0]
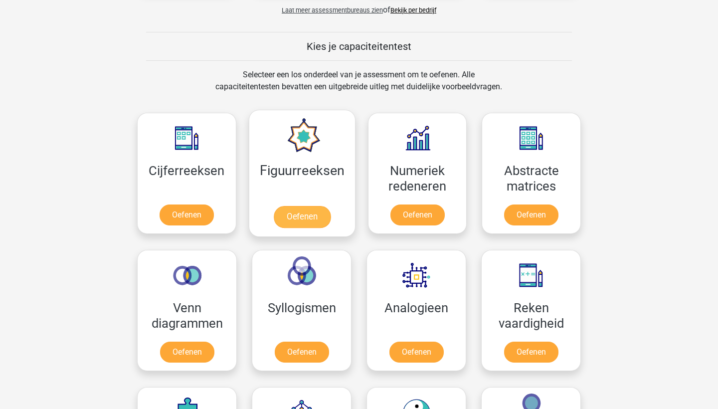
click at [296, 221] on link "Oefenen" at bounding box center [301, 217] width 57 height 22
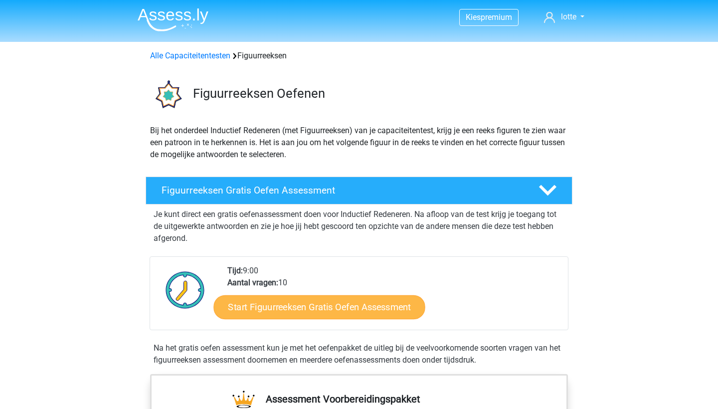
scroll to position [3, 0]
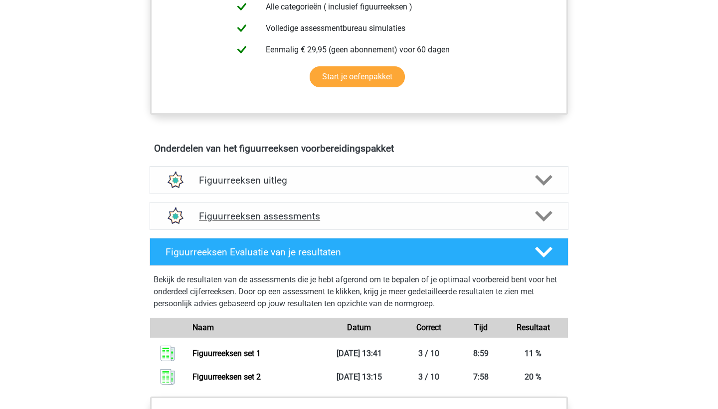
click at [307, 213] on h4 "Figuurreeksen assessments" at bounding box center [359, 215] width 320 height 11
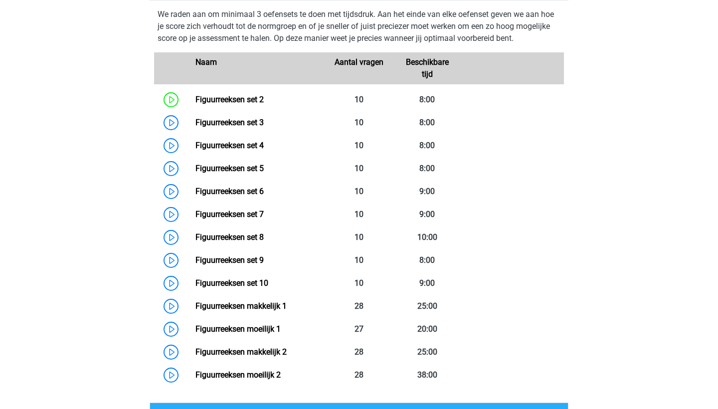
scroll to position [706, 0]
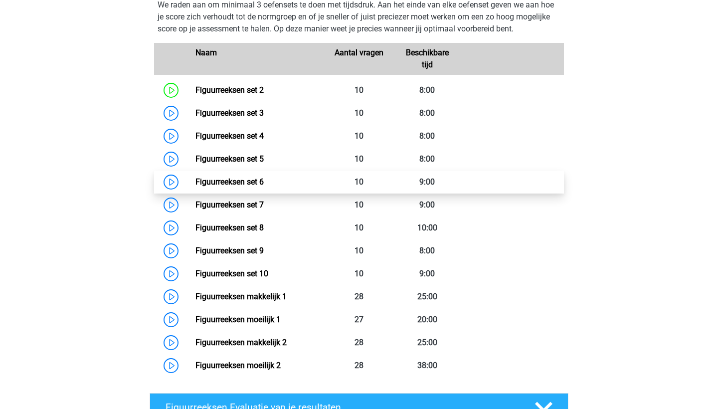
click at [195, 183] on link "Figuurreeksen set 6" at bounding box center [229, 181] width 68 height 9
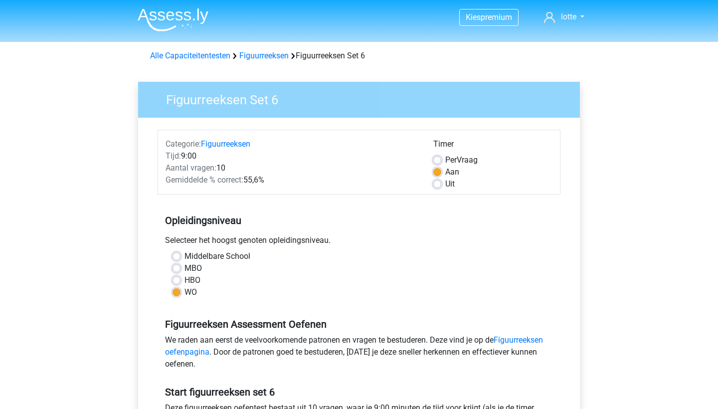
scroll to position [208, 0]
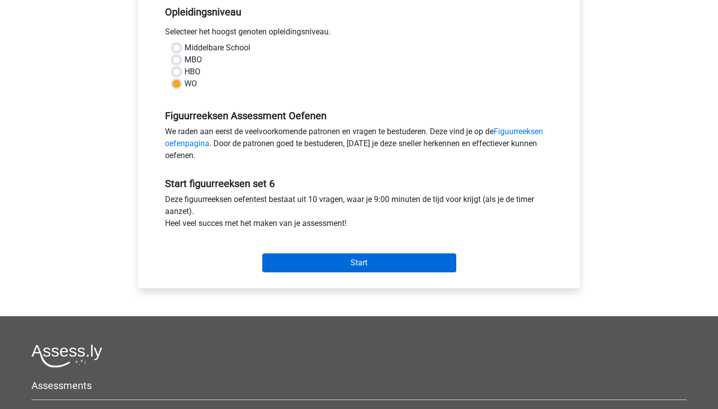
click at [305, 265] on input "Start" at bounding box center [359, 262] width 194 height 19
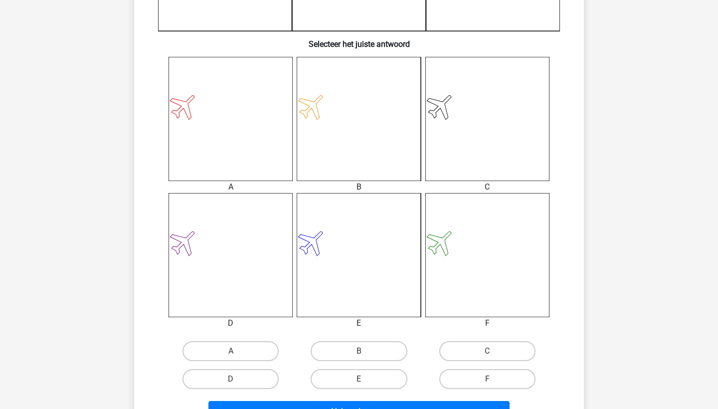
scroll to position [358, 0]
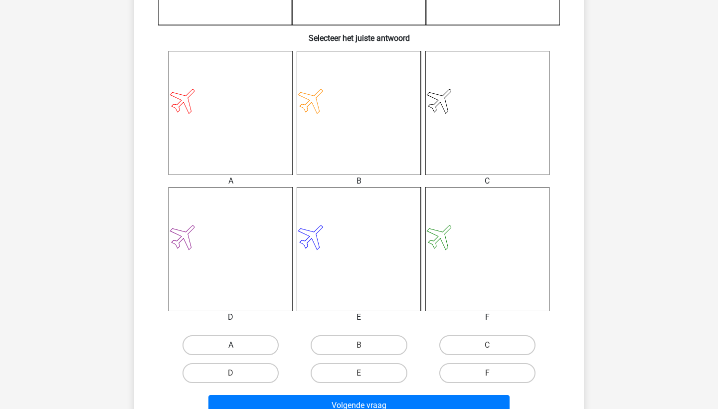
click at [248, 351] on label "A" at bounding box center [230, 345] width 96 height 20
click at [237, 351] on input "A" at bounding box center [234, 348] width 6 height 6
radio input "true"
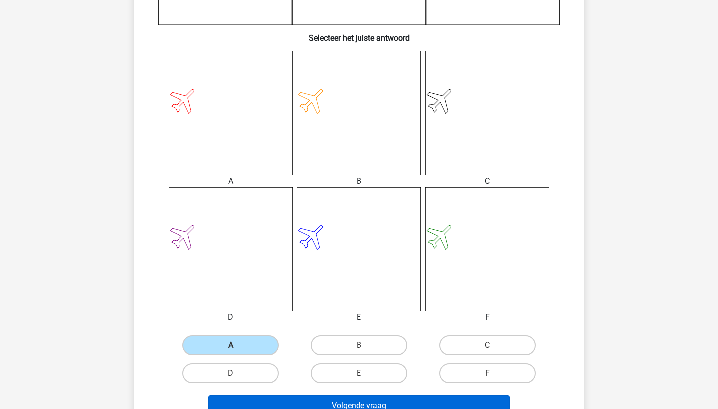
click at [287, 397] on button "Volgende vraag" at bounding box center [358, 405] width 301 height 21
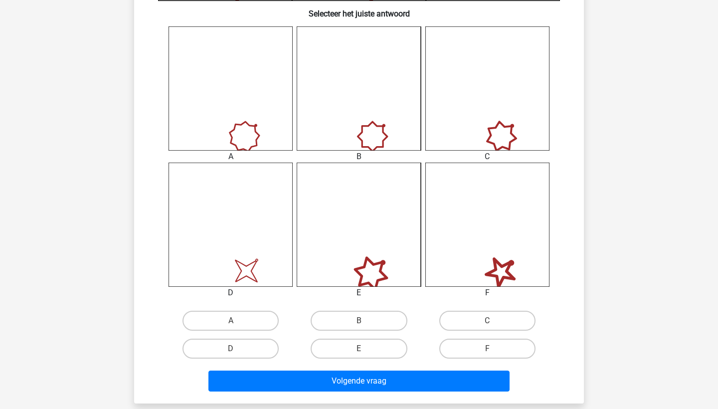
scroll to position [385, 0]
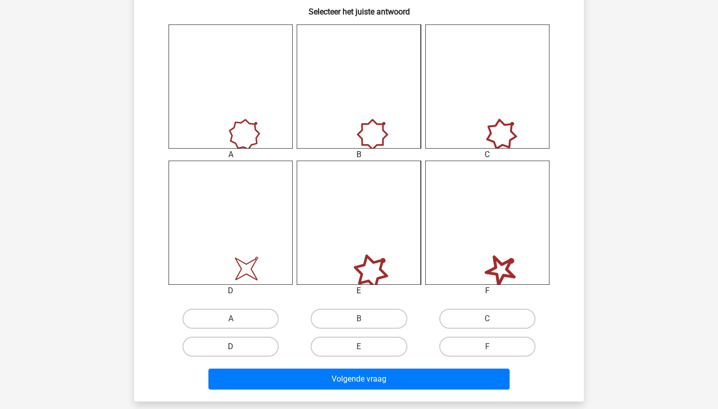
click at [244, 352] on label "D" at bounding box center [230, 346] width 96 height 20
click at [237, 352] on input "D" at bounding box center [234, 349] width 6 height 6
radio input "true"
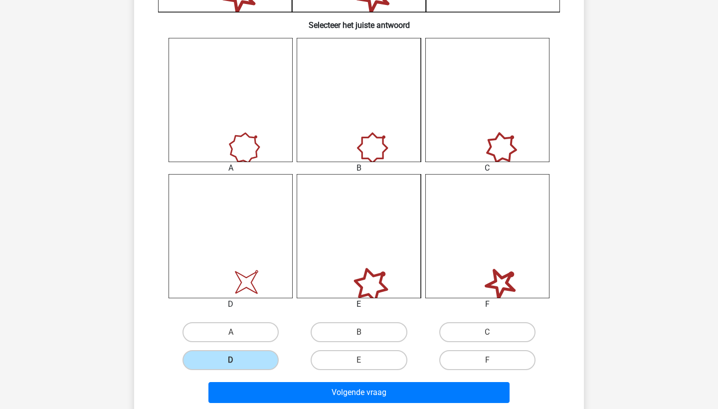
scroll to position [371, 0]
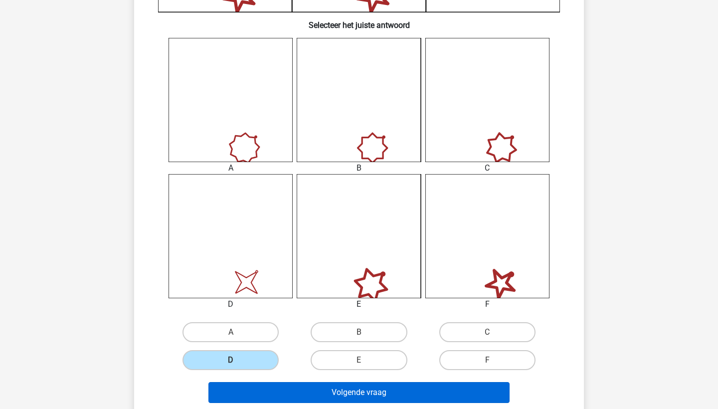
click at [318, 394] on button "Volgende vraag" at bounding box center [358, 392] width 301 height 21
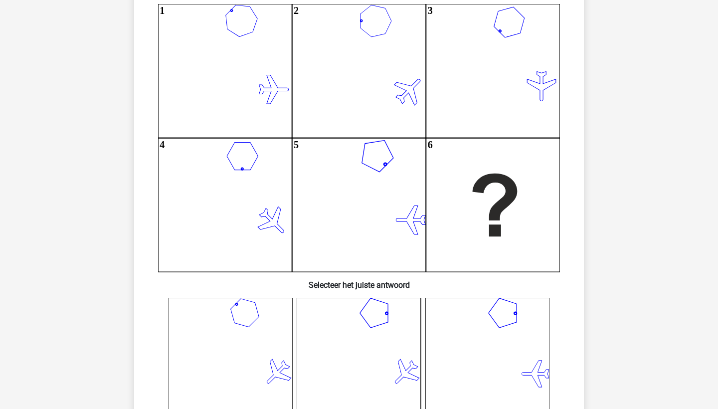
scroll to position [108, 0]
